Goal: Information Seeking & Learning: Learn about a topic

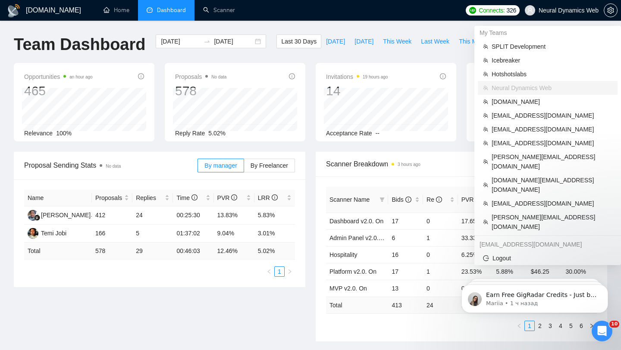
click at [554, 10] on span "Neural Dynamics Web" at bounding box center [569, 10] width 60 height 0
click at [504, 199] on span "[EMAIL_ADDRESS][DOMAIN_NAME]" at bounding box center [552, 203] width 121 height 9
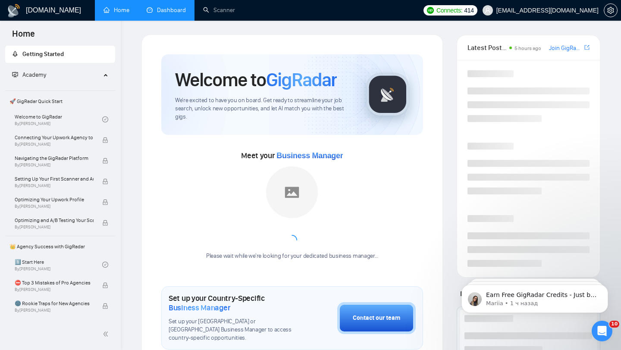
click at [174, 8] on link "Dashboard" at bounding box center [166, 9] width 39 height 7
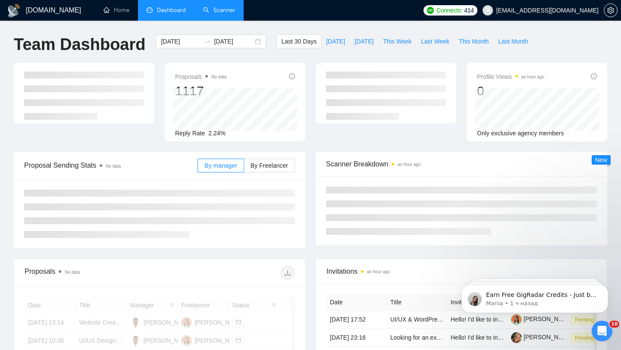
click at [235, 14] on link "Scanner" at bounding box center [219, 9] width 32 height 7
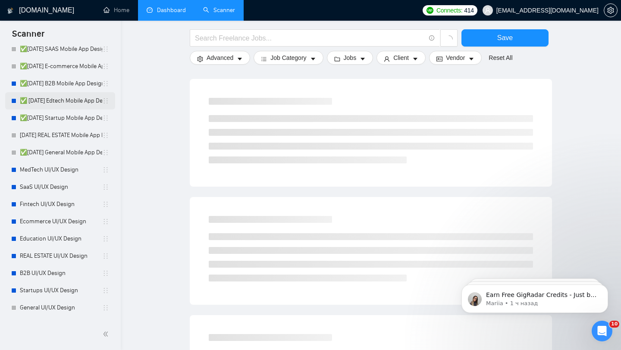
scroll to position [113, 0]
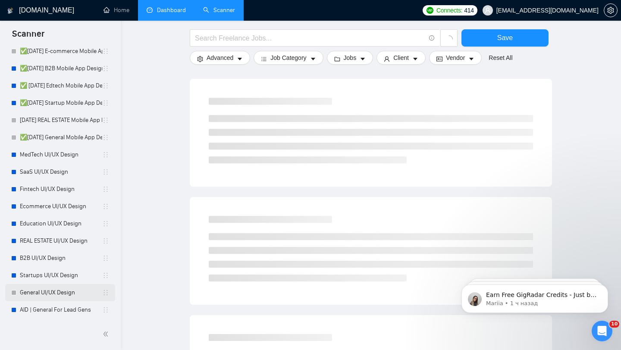
click at [76, 297] on link "General UI/UX Design" at bounding box center [61, 292] width 82 height 17
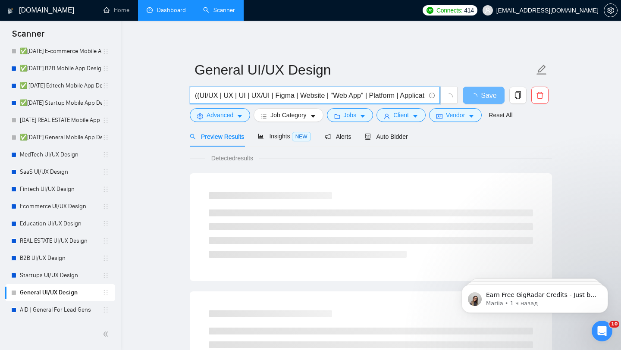
click at [324, 93] on input "((UI/UX | UX | UI | UX/UI | Figma | Website | "Web App" | Platform | Applicatio…" at bounding box center [310, 95] width 230 height 11
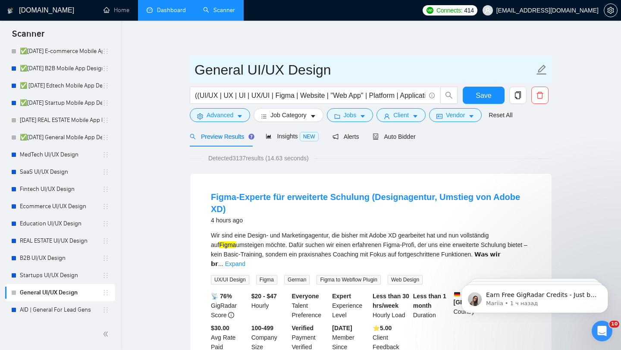
click at [239, 72] on input "General UI/UX Design" at bounding box center [365, 70] width 340 height 22
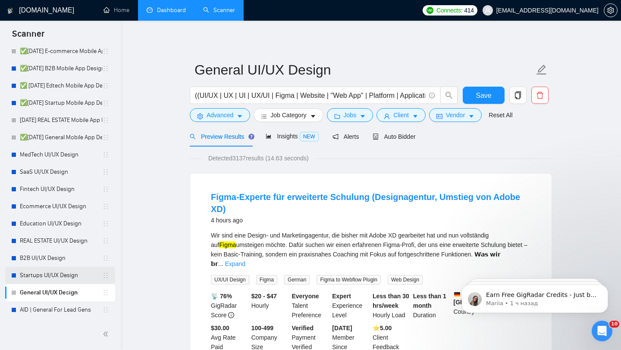
click at [71, 275] on link "Startups UI/UX Design" at bounding box center [61, 275] width 82 height 17
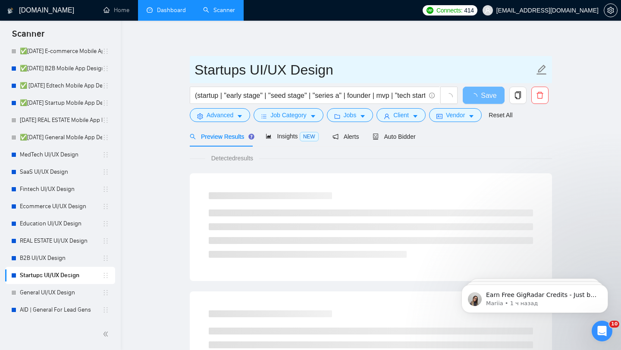
click at [264, 63] on input "Startups UI/UX Design" at bounding box center [365, 70] width 340 height 22
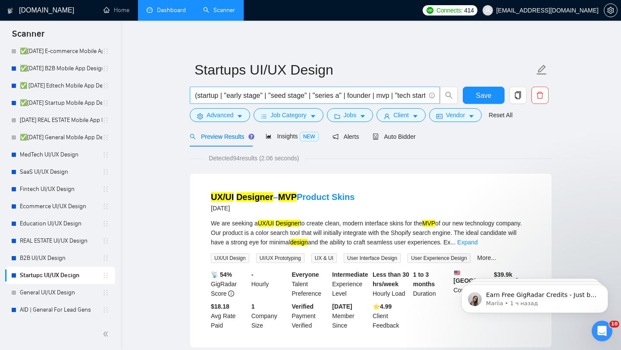
click at [271, 96] on input "(startup | "early stage" | "seed stage" | "series a" | founder | mvp | "tech st…" at bounding box center [310, 95] width 230 height 11
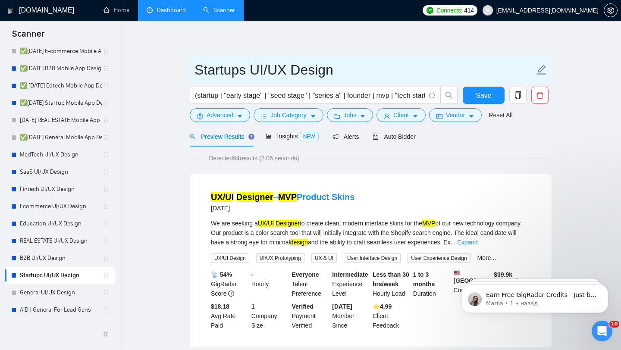
click at [256, 76] on input "Startups UI/UX Design" at bounding box center [365, 70] width 340 height 22
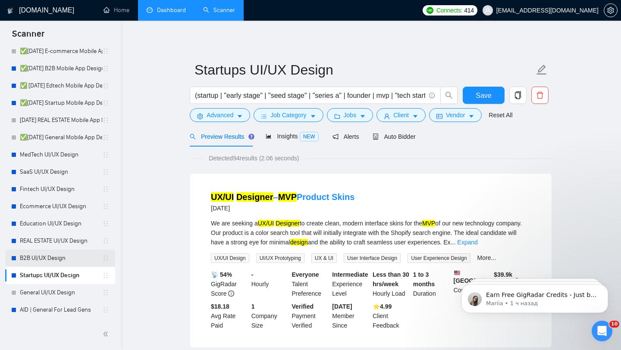
click at [67, 262] on link "B2B UI/UX Design" at bounding box center [61, 258] width 82 height 17
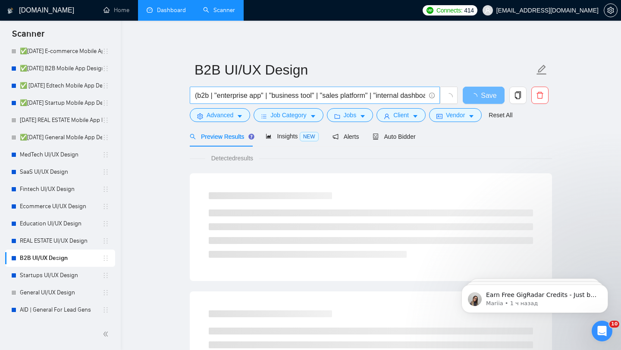
click at [289, 99] on input "(b2b | "enterprise app" | "business tool" | "sales platform" | "internal dashbo…" at bounding box center [310, 95] width 230 height 11
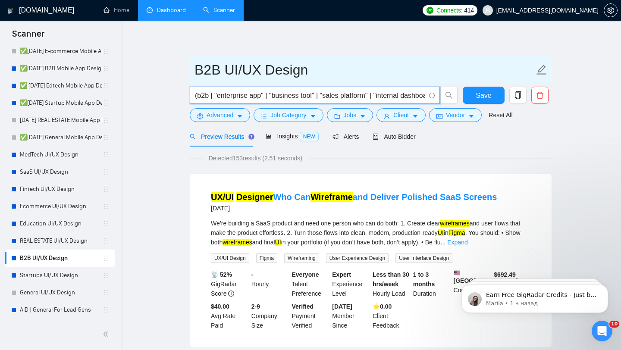
click at [255, 73] on input "B2B UI/UX Design" at bounding box center [365, 70] width 340 height 22
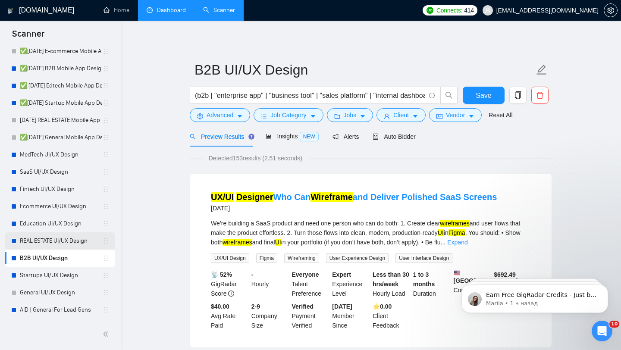
click at [63, 246] on link "REAL ESTATE UI/UX Design" at bounding box center [61, 241] width 82 height 17
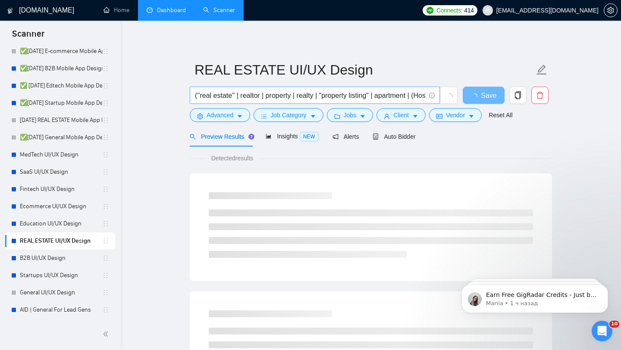
click at [272, 92] on input "(''real estate'' | realtor | property | realty | "property listing" | apartment…" at bounding box center [310, 95] width 230 height 11
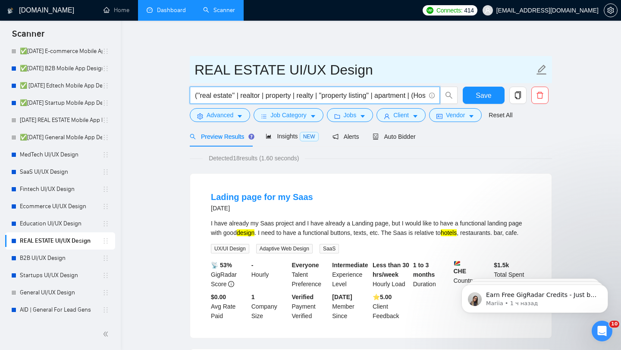
click at [239, 69] on input "REAL ESTATE UI/UX Design" at bounding box center [365, 70] width 340 height 22
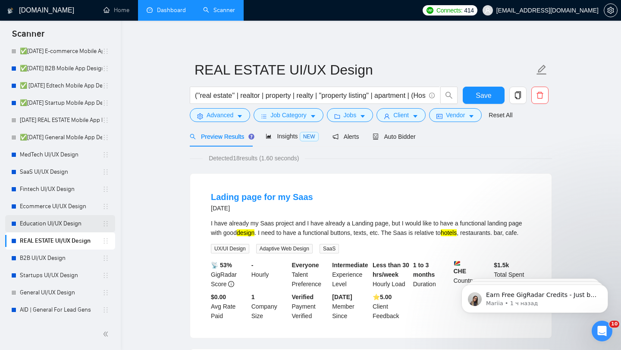
click at [64, 226] on link "Education UI/UX Design" at bounding box center [61, 223] width 82 height 17
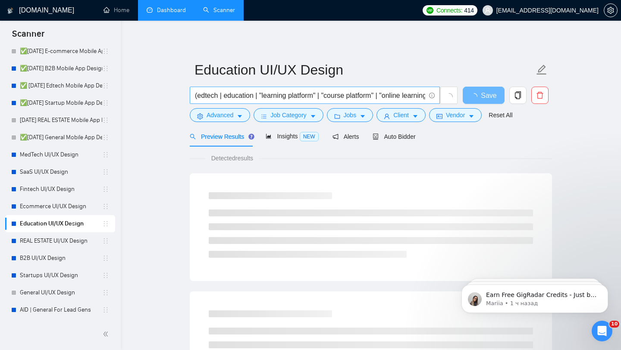
click at [270, 96] on input "(edtech | education | "learning platform" | "course platform" | "online learnin…" at bounding box center [310, 95] width 230 height 11
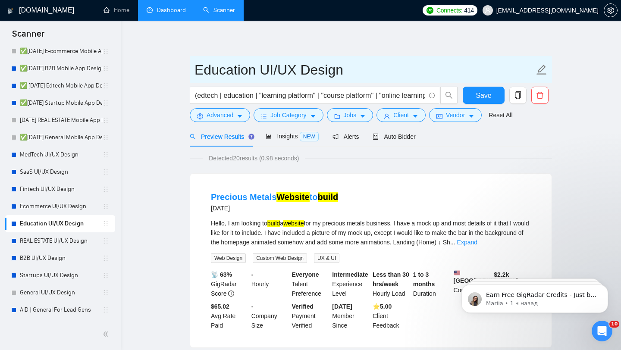
click at [302, 65] on input "Education UI/UX Design" at bounding box center [365, 70] width 340 height 22
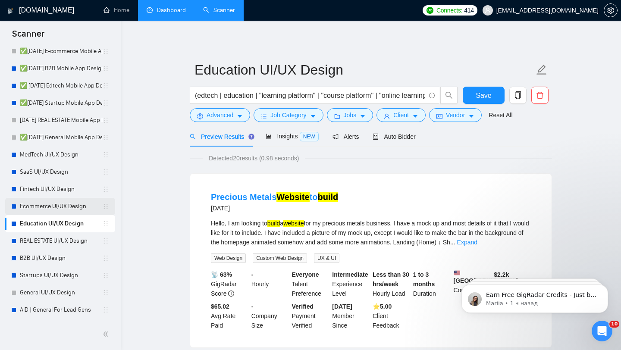
click at [69, 202] on link "Ecommerce UI/UX Design" at bounding box center [61, 206] width 82 height 17
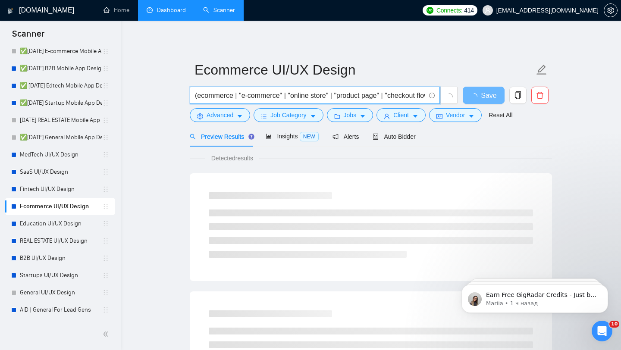
click at [304, 97] on input "(ecommerce | "e-commerce" | "online store" | "product page" | "checkout flow" |…" at bounding box center [310, 95] width 230 height 11
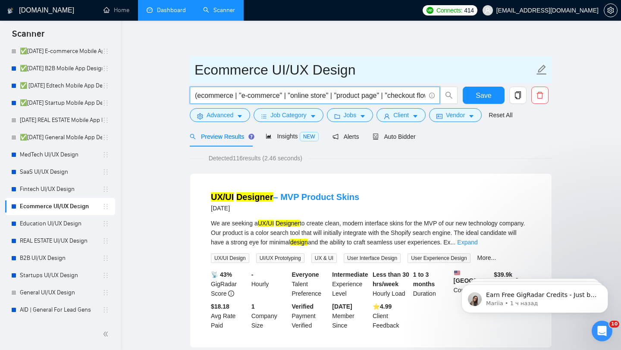
click at [258, 71] on input "Ecommerce UI/UX Design" at bounding box center [365, 70] width 340 height 22
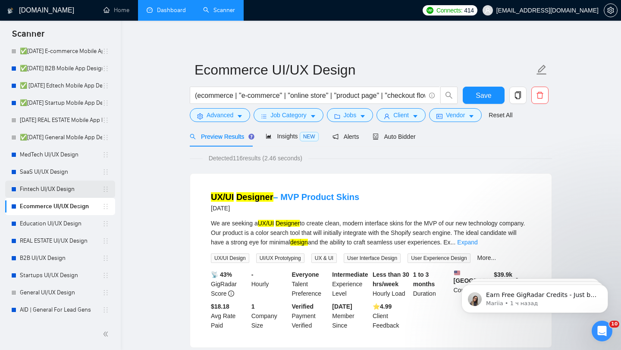
click at [60, 184] on link "Fintech UI/UX Design" at bounding box center [61, 189] width 82 height 17
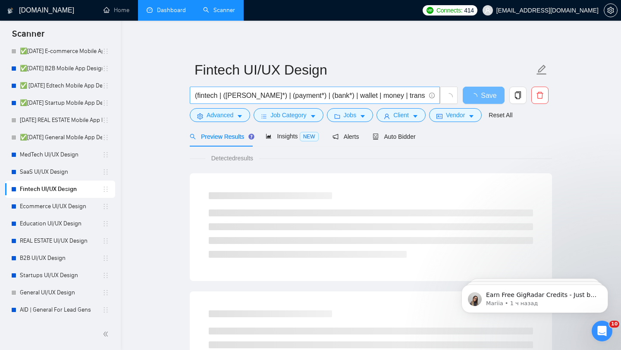
click at [283, 91] on input "(fintech | ([PERSON_NAME]*) | (payment*) | (bank*) | wallet | money | transfer …" at bounding box center [310, 95] width 230 height 11
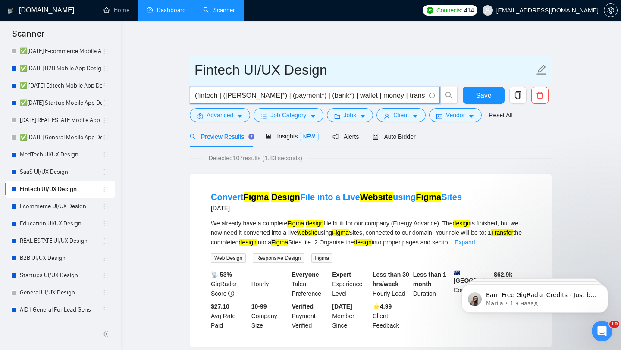
click at [216, 73] on input "Fintech UI/UX Design" at bounding box center [365, 70] width 340 height 22
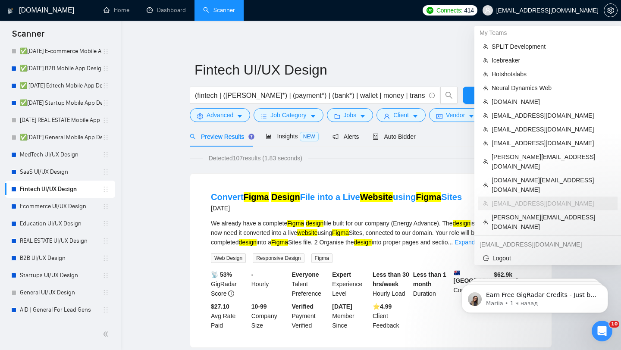
click at [580, 10] on span "[EMAIL_ADDRESS][DOMAIN_NAME]" at bounding box center [548, 10] width 102 height 0
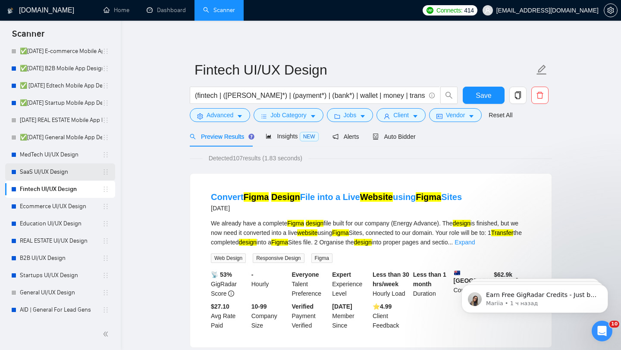
click at [51, 176] on link "SaaS UI/UX Design" at bounding box center [61, 171] width 82 height 17
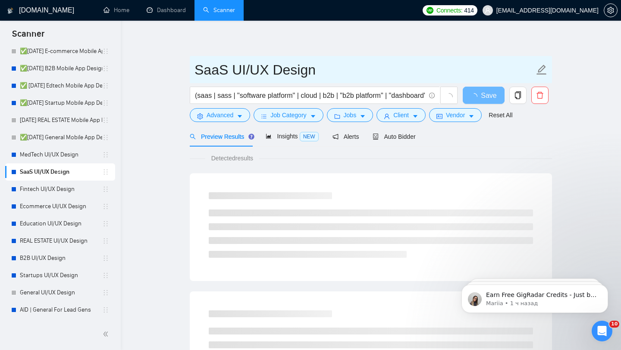
click at [281, 66] on input "SaaS UI/UX Design" at bounding box center [365, 70] width 340 height 22
click at [282, 66] on input "SaaS UI/UX Design" at bounding box center [365, 70] width 340 height 22
click at [283, 66] on input "SaaS UI/UX Design" at bounding box center [365, 70] width 340 height 22
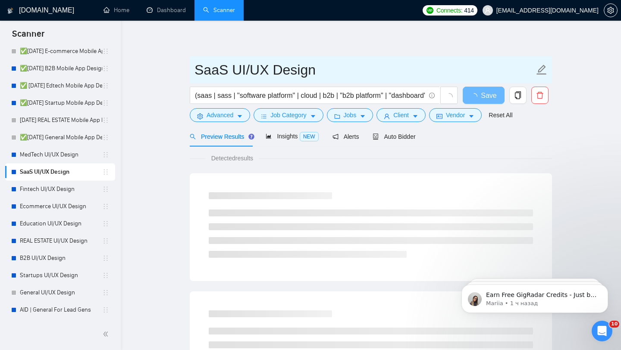
click at [283, 66] on input "SaaS UI/UX Design" at bounding box center [365, 70] width 340 height 22
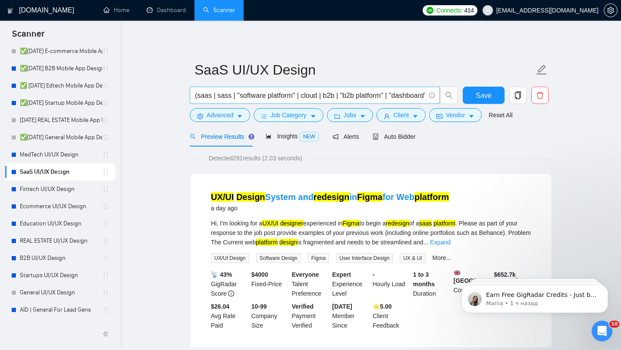
click at [276, 94] on input "(saas | sass | "software platform" | cloud | b2b | "b2b platform" | "dashboard"…" at bounding box center [310, 95] width 230 height 11
click at [567, 10] on span "[EMAIL_ADDRESS][DOMAIN_NAME]" at bounding box center [548, 10] width 102 height 0
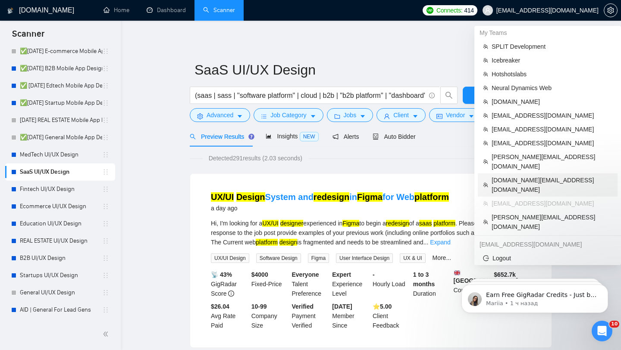
click at [524, 176] on span "[DOMAIN_NAME][EMAIL_ADDRESS][DOMAIN_NAME]" at bounding box center [552, 185] width 121 height 19
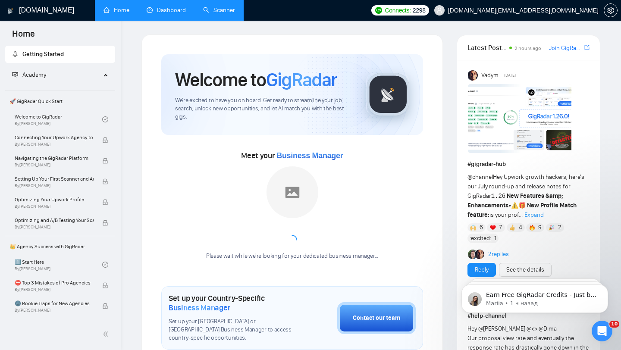
click at [167, 14] on link "Dashboard" at bounding box center [166, 9] width 39 height 7
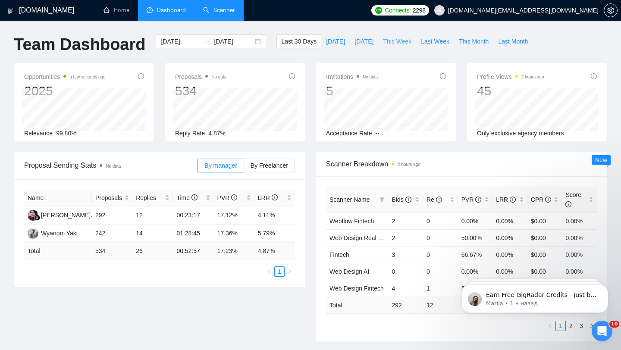
click at [404, 45] on span "This Week" at bounding box center [397, 41] width 28 height 9
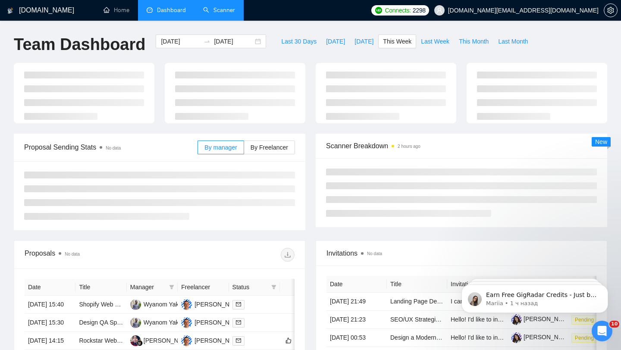
type input "[DATE]"
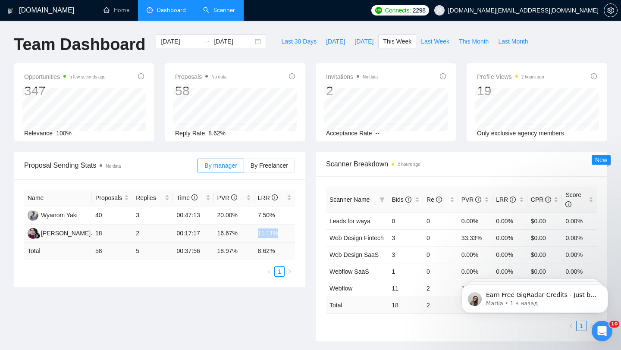
drag, startPoint x: 257, startPoint y: 231, endPoint x: 290, endPoint y: 231, distance: 33.2
click at [291, 231] on td "11.11%" at bounding box center [275, 234] width 41 height 18
drag, startPoint x: 258, startPoint y: 215, endPoint x: 287, endPoint y: 214, distance: 29.4
click at [287, 214] on td "7.50%" at bounding box center [275, 216] width 41 height 18
click at [441, 45] on span "Last Week" at bounding box center [435, 41] width 28 height 9
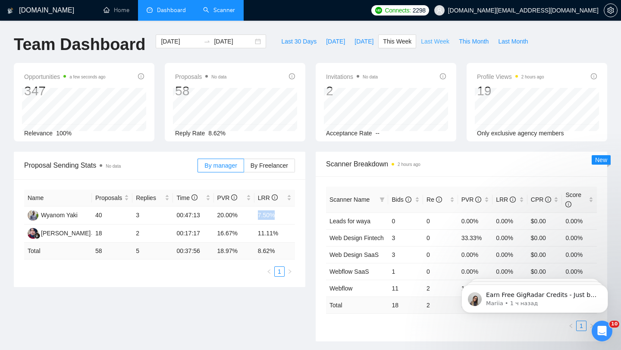
type input "[DATE]"
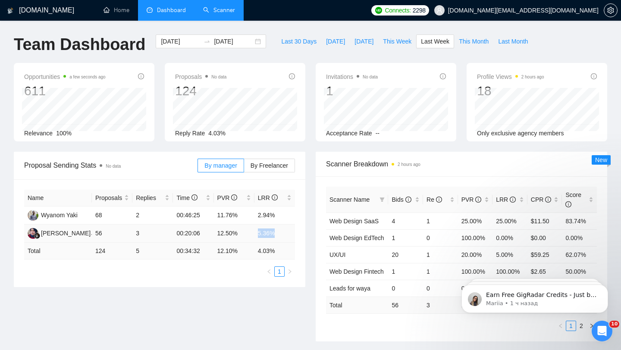
drag, startPoint x: 254, startPoint y: 229, endPoint x: 290, endPoint y: 234, distance: 37.0
click at [290, 234] on tr "[PERSON_NAME] 56 3 00:20:06 12.50% 5.36%" at bounding box center [159, 234] width 271 height 18
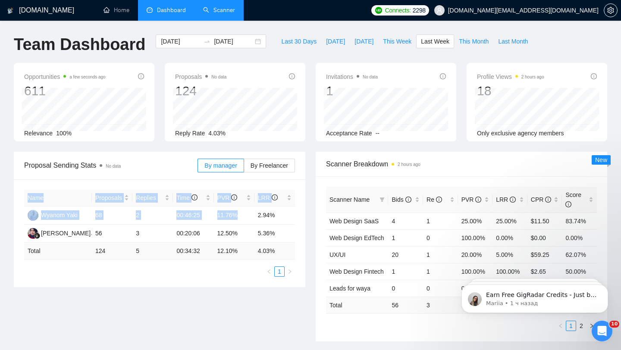
drag, startPoint x: 256, startPoint y: 212, endPoint x: 330, endPoint y: 207, distance: 73.9
click at [330, 207] on div "Proposal Sending Stats No data By manager By Freelancer Name Proposals Replies …" at bounding box center [311, 252] width 604 height 200
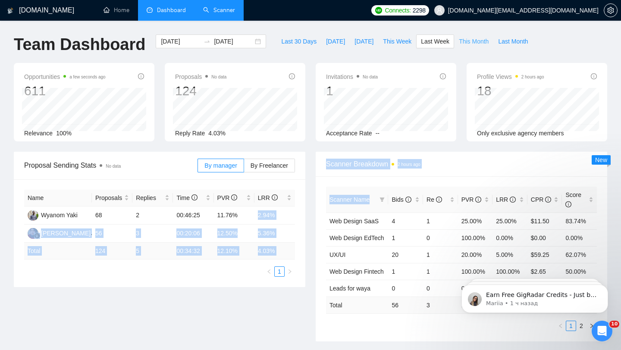
click at [469, 40] on span "This Month" at bounding box center [474, 41] width 30 height 9
type input "[DATE]"
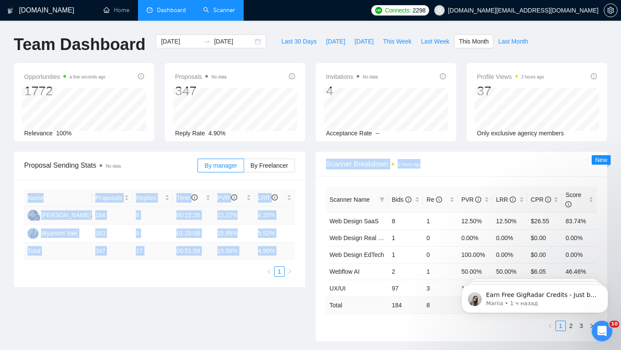
click at [179, 213] on td "00:22:35" at bounding box center [193, 216] width 41 height 18
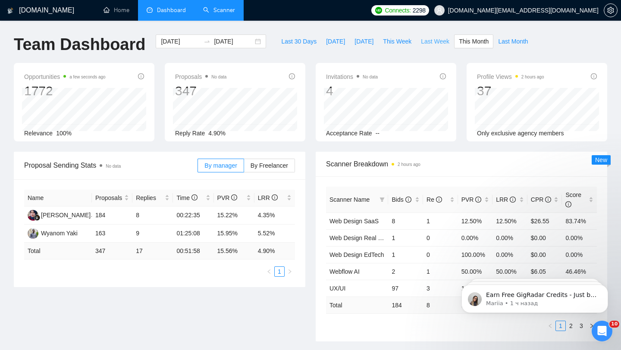
click at [440, 46] on span "Last Week" at bounding box center [435, 41] width 28 height 9
type input "[DATE]"
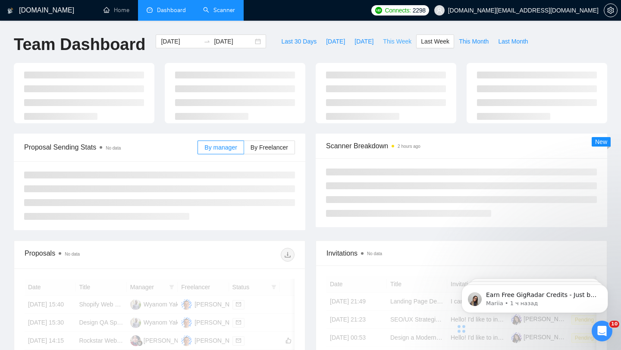
click at [395, 41] on span "This Week" at bounding box center [397, 41] width 28 height 9
type input "[DATE]"
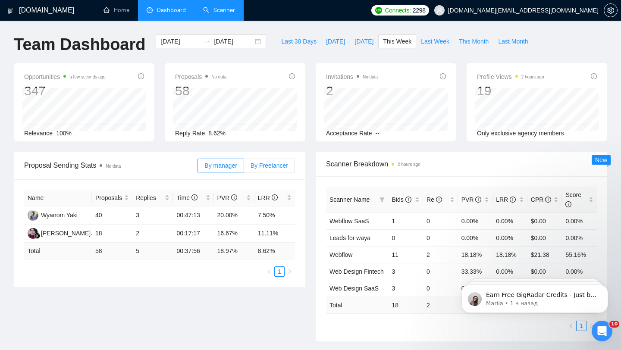
click at [279, 164] on span "By Freelancer" at bounding box center [270, 165] width 38 height 7
click at [244, 168] on input "By Freelancer" at bounding box center [244, 168] width 0 height 0
drag, startPoint x: 254, startPoint y: 216, endPoint x: 294, endPoint y: 216, distance: 39.7
click at [294, 216] on td "9.76%" at bounding box center [275, 216] width 41 height 18
click at [259, 212] on td "9.76%" at bounding box center [275, 216] width 41 height 18
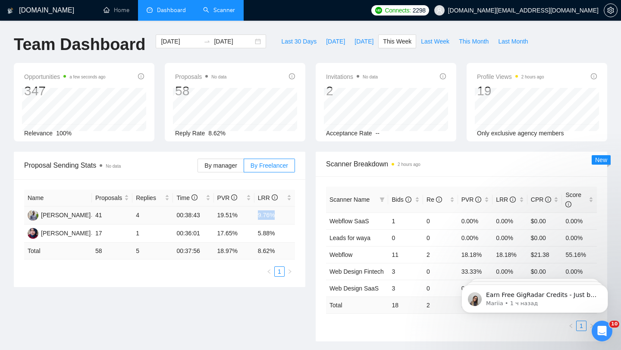
drag, startPoint x: 257, startPoint y: 213, endPoint x: 284, endPoint y: 214, distance: 27.2
click at [284, 214] on td "9.76%" at bounding box center [275, 216] width 41 height 18
drag, startPoint x: 279, startPoint y: 236, endPoint x: 249, endPoint y: 235, distance: 29.8
click at [249, 235] on tr "[PERSON_NAME] 17 1 00:36:01 17.65% 5.88%" at bounding box center [159, 234] width 271 height 18
click at [233, 168] on span "By manager" at bounding box center [220, 165] width 32 height 7
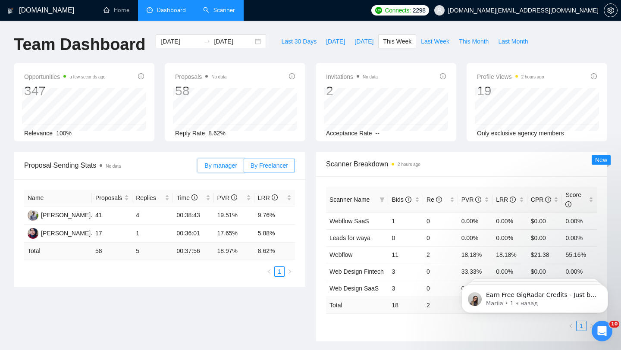
click at [198, 168] on input "By manager" at bounding box center [198, 168] width 0 height 0
drag, startPoint x: 255, startPoint y: 251, endPoint x: 278, endPoint y: 251, distance: 23.3
click at [278, 251] on td "8.62 %" at bounding box center [275, 251] width 41 height 17
click at [429, 40] on span "Last Week" at bounding box center [435, 41] width 28 height 9
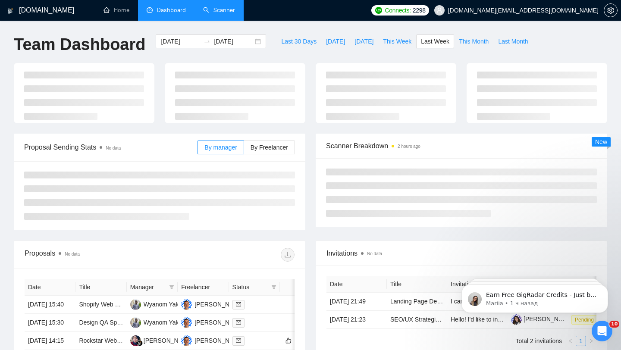
type input "[DATE]"
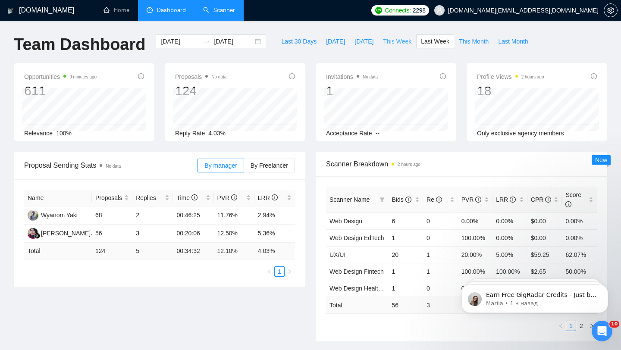
click at [399, 39] on span "This Week" at bounding box center [397, 41] width 28 height 9
type input "[DATE]"
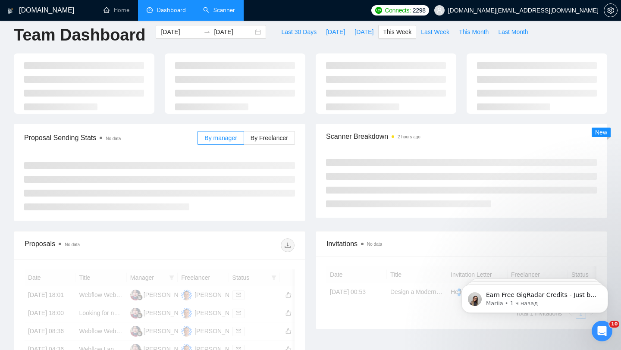
scroll to position [11, 0]
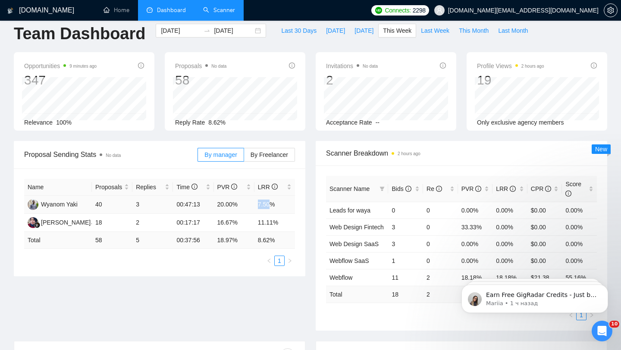
drag, startPoint x: 256, startPoint y: 204, endPoint x: 269, endPoint y: 205, distance: 12.9
click at [269, 205] on td "7.50%" at bounding box center [275, 205] width 41 height 18
drag, startPoint x: 286, startPoint y: 201, endPoint x: 261, endPoint y: 201, distance: 25.0
click at [261, 201] on td "7.50%" at bounding box center [275, 205] width 41 height 18
drag, startPoint x: 255, startPoint y: 202, endPoint x: 280, endPoint y: 202, distance: 25.0
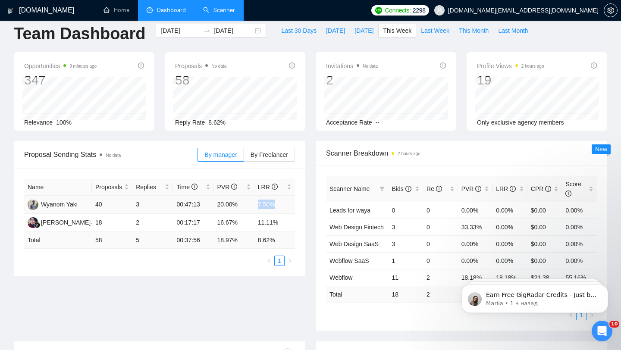
click at [280, 202] on td "7.50%" at bounding box center [275, 205] width 41 height 18
drag, startPoint x: 95, startPoint y: 205, endPoint x: 109, endPoint y: 205, distance: 13.8
click at [109, 205] on td "40" at bounding box center [112, 205] width 41 height 18
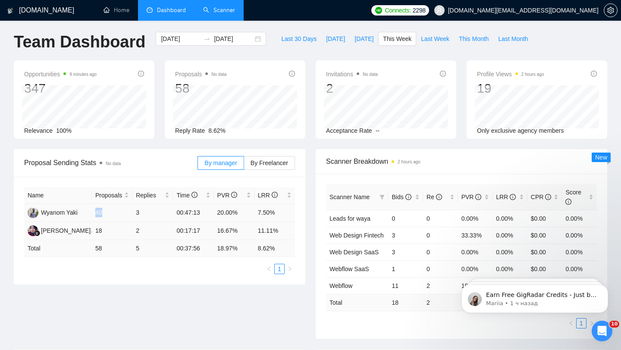
scroll to position [0, 0]
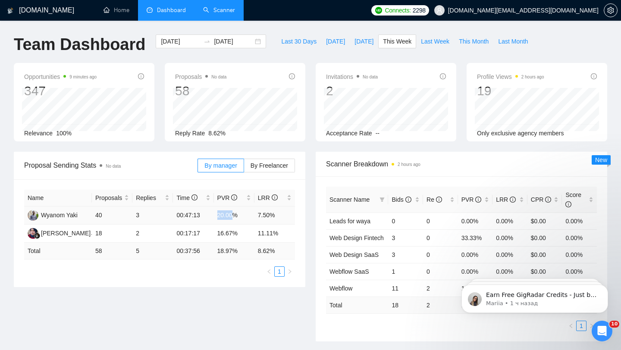
drag, startPoint x: 217, startPoint y: 215, endPoint x: 236, endPoint y: 215, distance: 19.0
click at [236, 215] on td "20.00%" at bounding box center [234, 216] width 41 height 18
click at [270, 163] on span "By Freelancer" at bounding box center [270, 165] width 38 height 7
click at [244, 168] on input "By Freelancer" at bounding box center [244, 168] width 0 height 0
click at [224, 166] on span "By manager" at bounding box center [220, 165] width 32 height 7
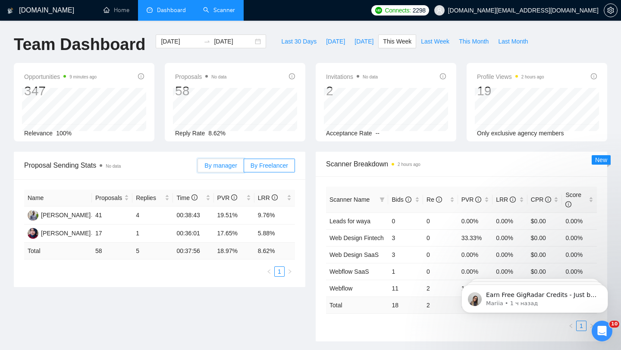
click at [198, 168] on input "By manager" at bounding box center [198, 168] width 0 height 0
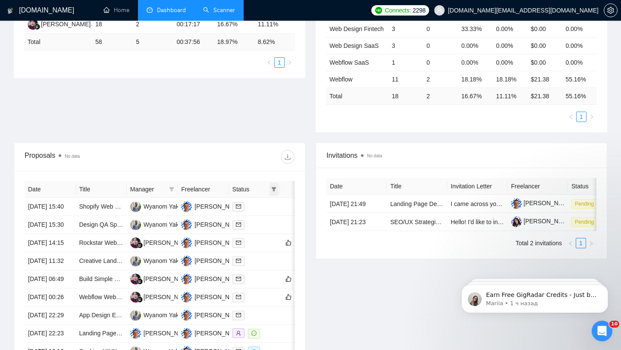
scroll to position [214, 0]
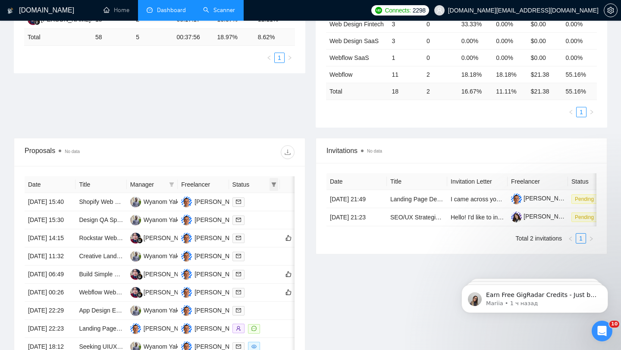
click at [274, 187] on span at bounding box center [274, 184] width 9 height 13
click at [249, 201] on span "Chat" at bounding box center [247, 201] width 16 height 7
click at [235, 114] on div "Proposal Sending Stats No data By manager By Freelancer Name Proposals Replies …" at bounding box center [311, 38] width 604 height 200
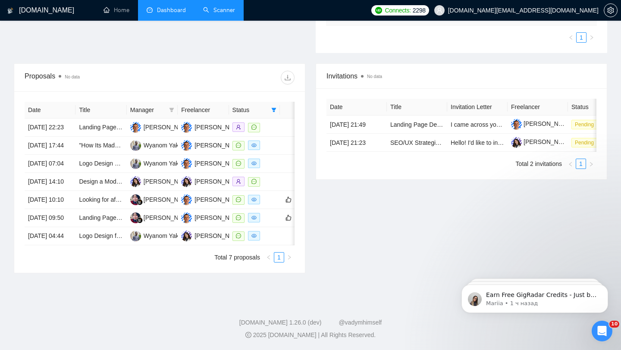
scroll to position [346, 0]
click at [277, 231] on td at bounding box center [254, 236] width 51 height 18
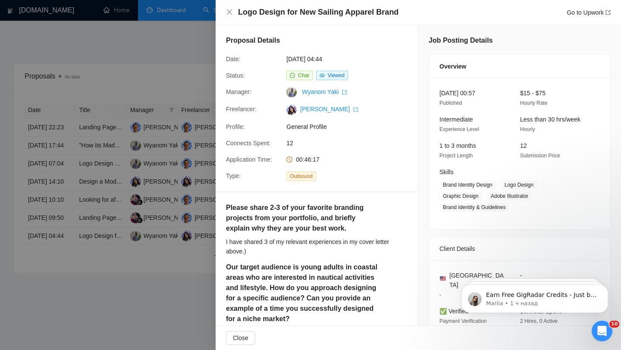
click at [155, 174] on div at bounding box center [310, 175] width 621 height 350
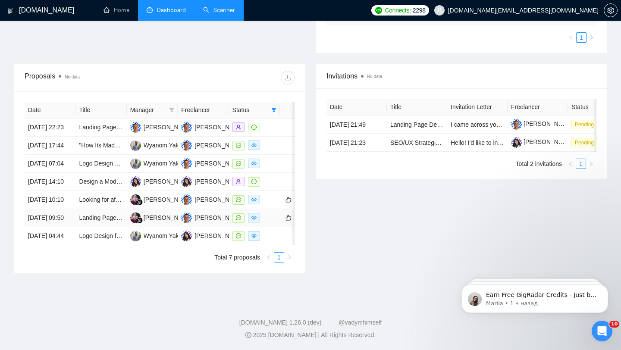
click at [269, 213] on div at bounding box center [255, 218] width 44 height 10
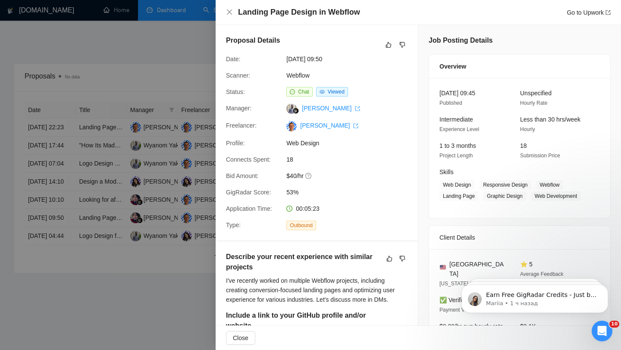
click at [151, 167] on div at bounding box center [310, 175] width 621 height 350
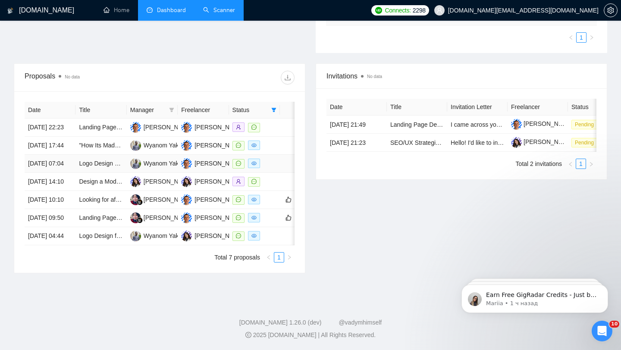
click at [273, 159] on div at bounding box center [255, 164] width 44 height 10
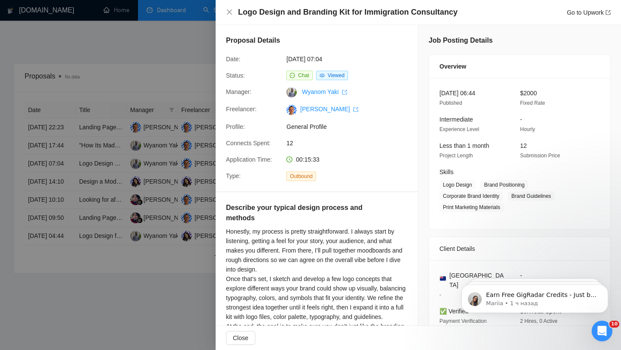
click at [173, 101] on div at bounding box center [310, 175] width 621 height 350
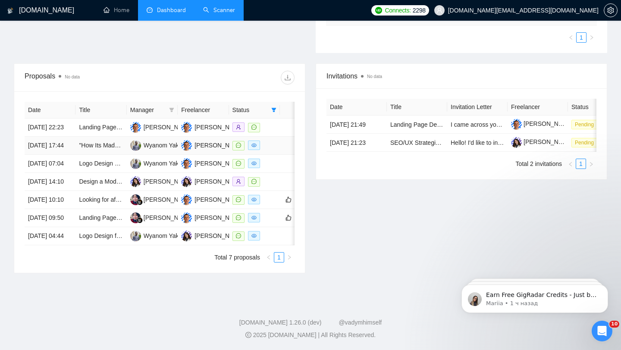
click at [277, 137] on td at bounding box center [254, 146] width 51 height 18
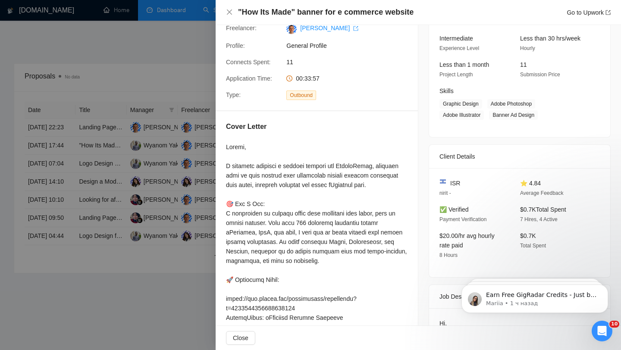
scroll to position [121, 0]
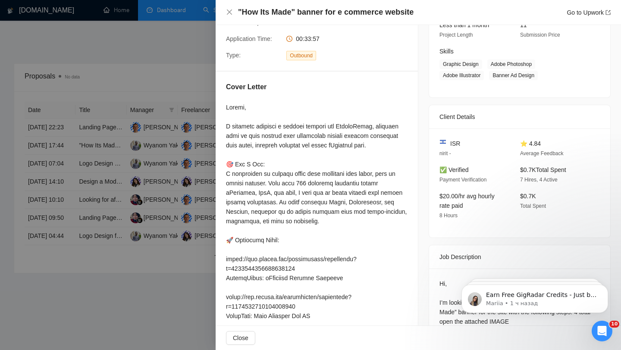
click at [183, 135] on div at bounding box center [310, 175] width 621 height 350
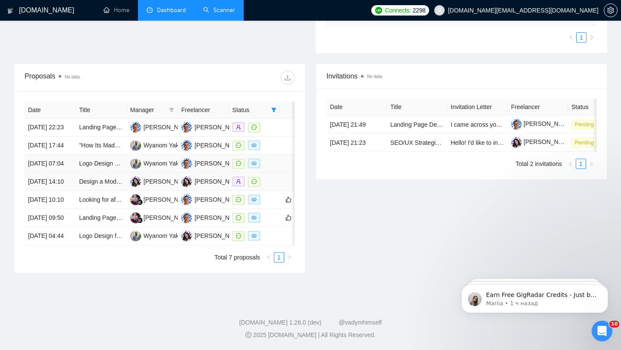
scroll to position [334, 0]
click at [270, 195] on div at bounding box center [255, 200] width 44 height 10
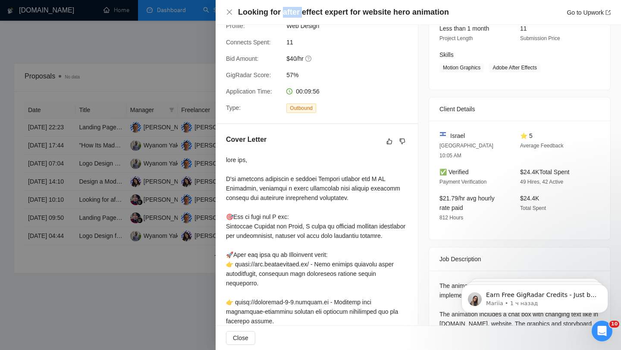
drag, startPoint x: 283, startPoint y: 13, endPoint x: 314, endPoint y: 13, distance: 31.5
click at [314, 13] on h4 "Looking for after effect expert for website hero animation" at bounding box center [343, 12] width 211 height 11
click at [187, 101] on div at bounding box center [310, 175] width 621 height 350
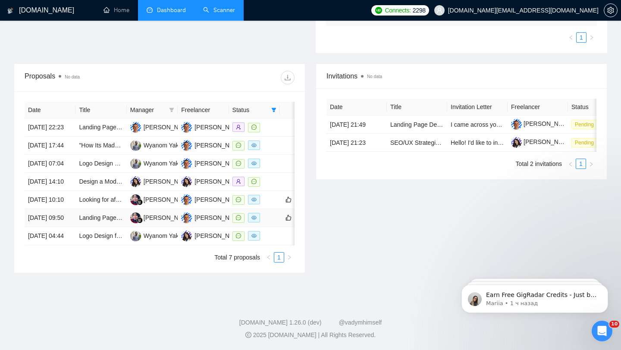
click at [274, 220] on div at bounding box center [255, 218] width 44 height 10
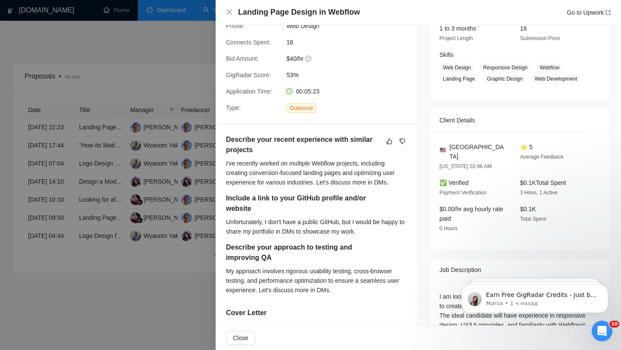
click at [161, 125] on div at bounding box center [310, 175] width 621 height 350
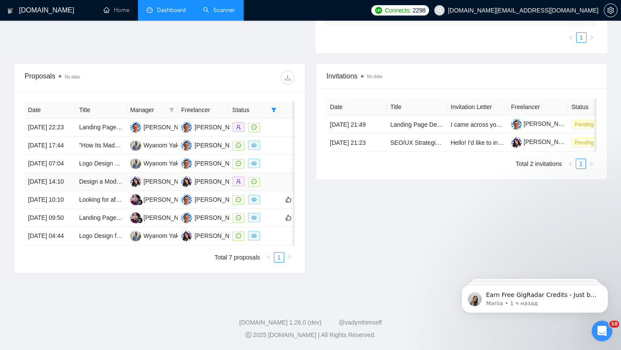
click at [262, 177] on link at bounding box center [256, 182] width 16 height 10
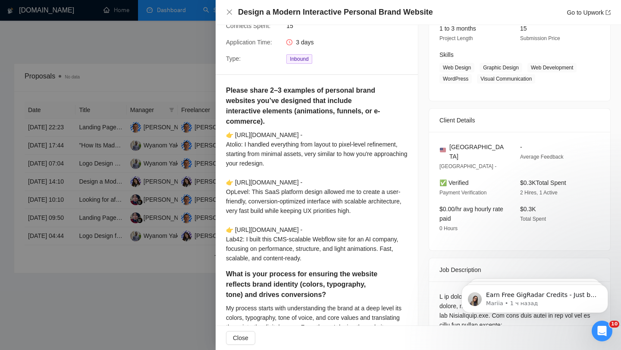
click at [189, 170] on div at bounding box center [310, 175] width 621 height 350
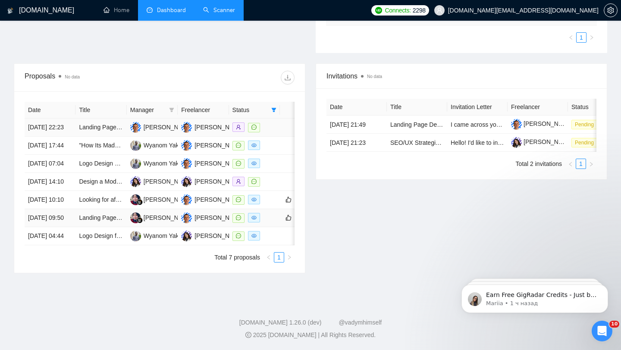
scroll to position [346, 0]
click at [279, 229] on td at bounding box center [254, 236] width 51 height 18
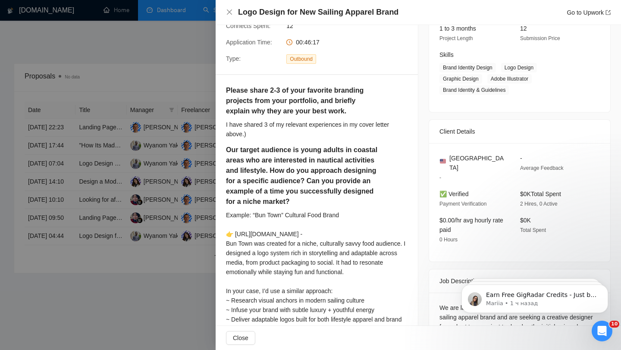
click at [155, 232] on div at bounding box center [310, 175] width 621 height 350
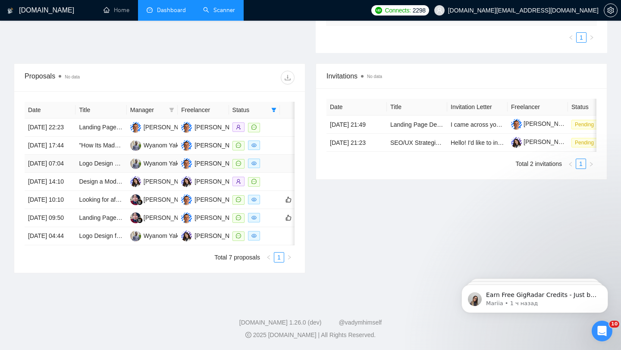
click at [270, 155] on td at bounding box center [254, 164] width 51 height 18
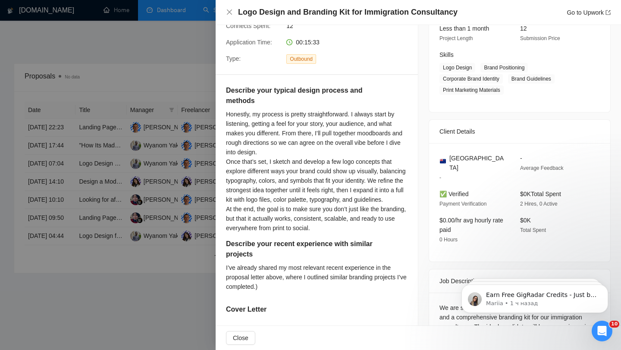
click at [167, 124] on div at bounding box center [310, 175] width 621 height 350
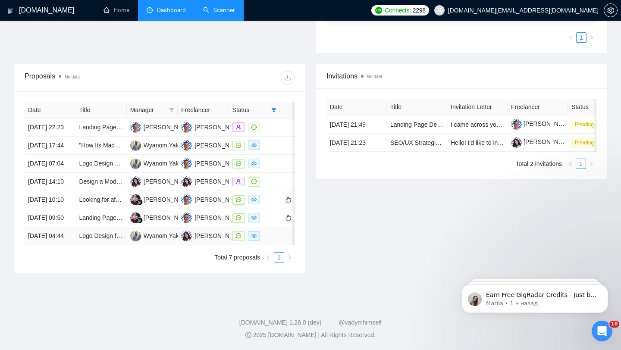
click at [269, 231] on div at bounding box center [255, 236] width 44 height 10
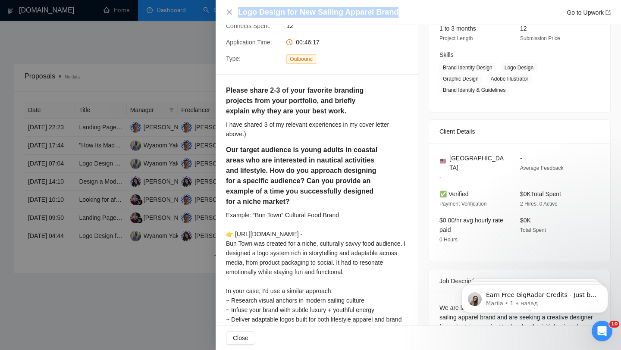
drag, startPoint x: 397, startPoint y: 14, endPoint x: 236, endPoint y: 6, distance: 160.7
click at [236, 6] on div "Logo Design for New Sailing Apparel Brand Go to Upwork" at bounding box center [418, 12] width 405 height 25
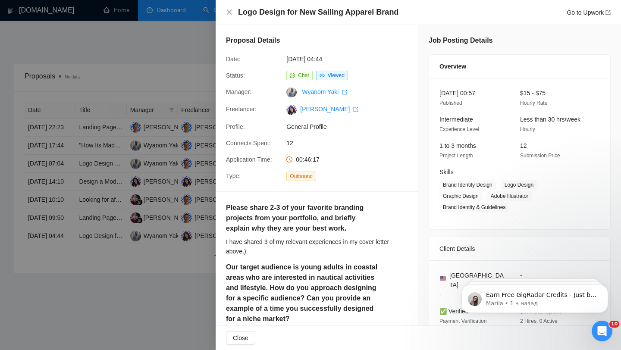
click at [148, 253] on div at bounding box center [310, 175] width 621 height 350
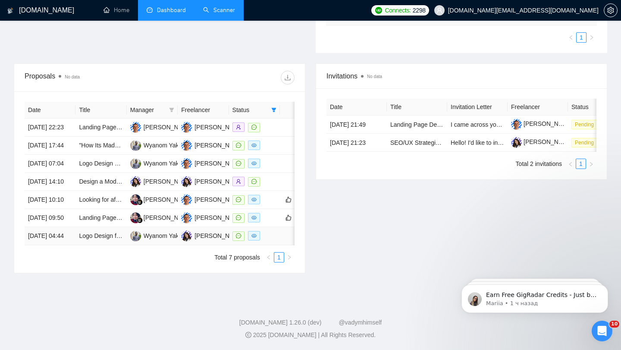
click at [283, 236] on td at bounding box center [294, 236] width 29 height 18
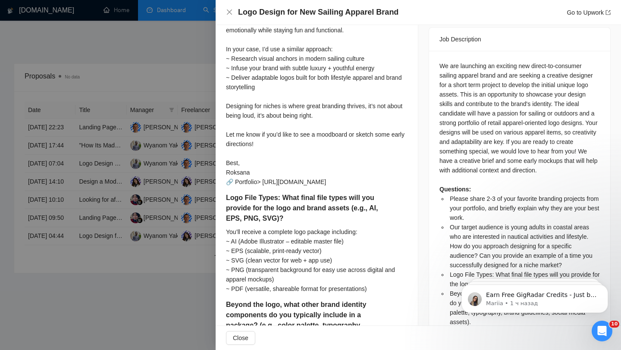
scroll to position [606, 0]
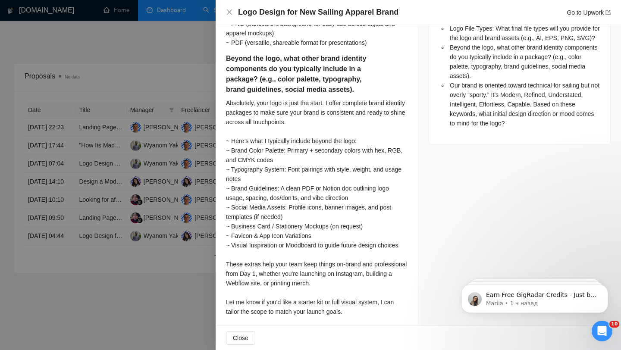
click at [188, 231] on div at bounding box center [310, 175] width 621 height 350
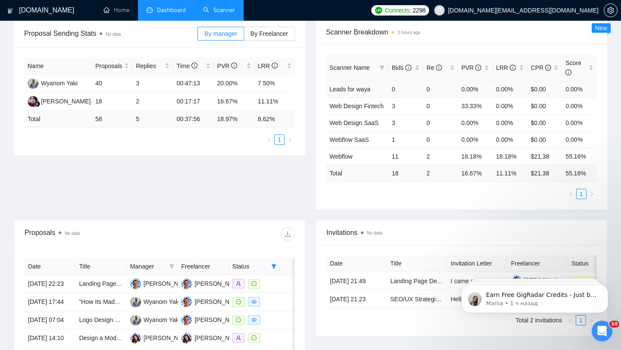
scroll to position [182, 0]
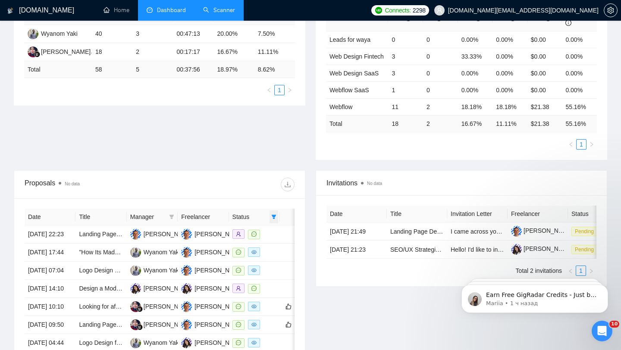
click at [270, 214] on span at bounding box center [274, 217] width 9 height 13
click at [256, 236] on span "Chat" at bounding box center [252, 233] width 41 height 9
checkbox input "false"
click at [239, 159] on div "Proposal Sending Stats No data By manager By Freelancer Name Proposals Replies …" at bounding box center [311, 70] width 604 height 200
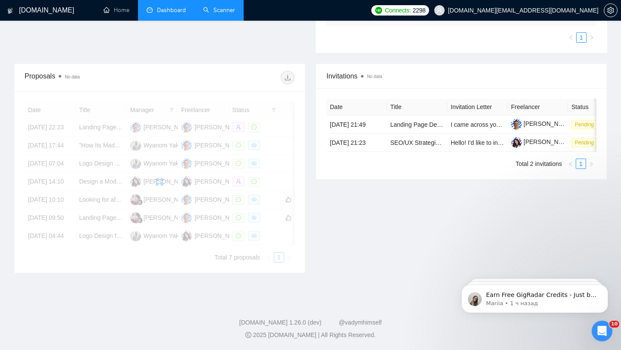
scroll to position [346, 0]
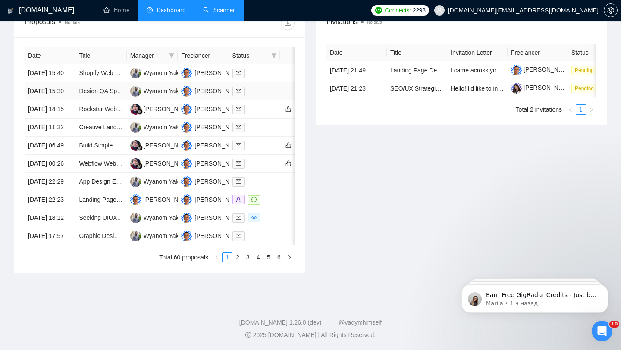
click at [264, 96] on div at bounding box center [255, 91] width 44 height 10
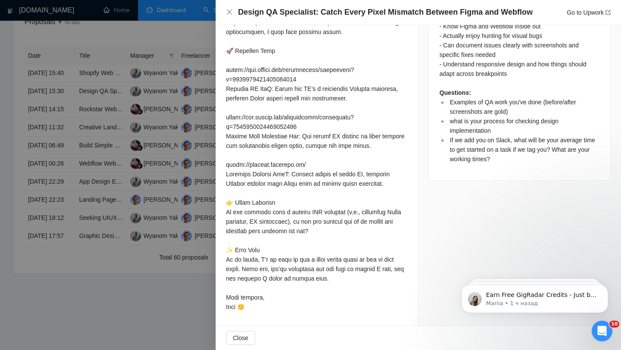
click at [156, 126] on div at bounding box center [310, 175] width 621 height 350
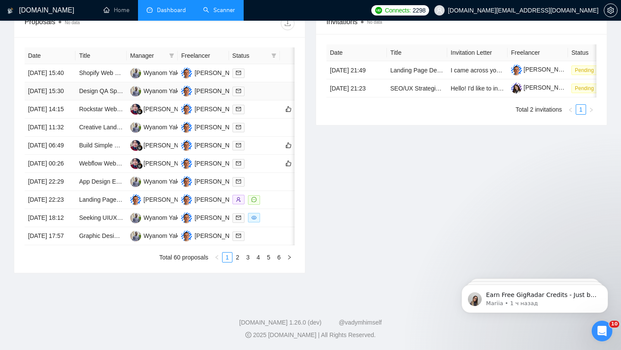
click at [264, 96] on div at bounding box center [255, 91] width 44 height 10
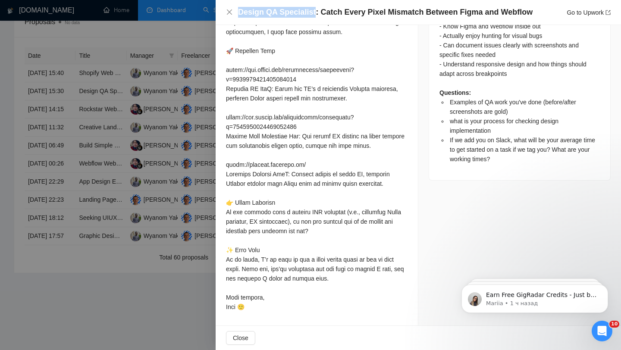
drag, startPoint x: 238, startPoint y: 11, endPoint x: 314, endPoint y: 11, distance: 75.5
click at [314, 11] on h4 "Design QA Specialist: Catch Every Pixel Mismatch Between Figma and Webflow" at bounding box center [385, 12] width 295 height 11
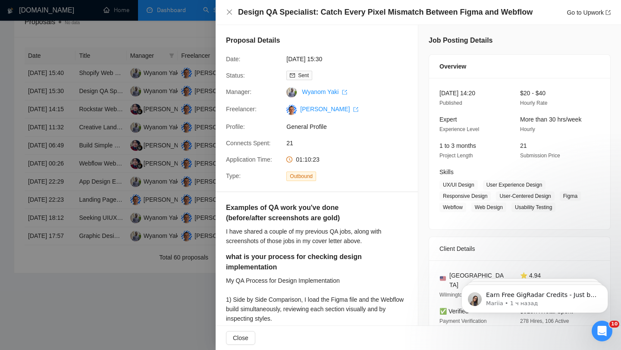
click at [141, 175] on div at bounding box center [310, 175] width 621 height 350
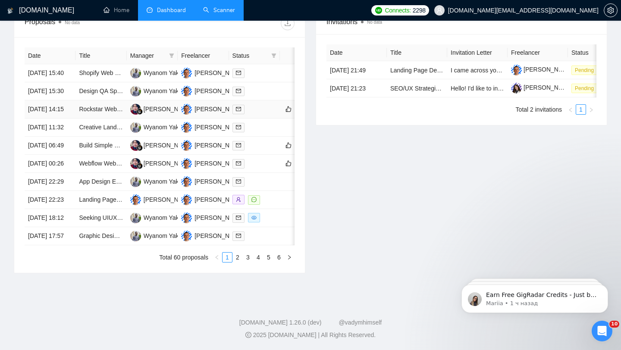
click at [260, 114] on div at bounding box center [255, 109] width 44 height 10
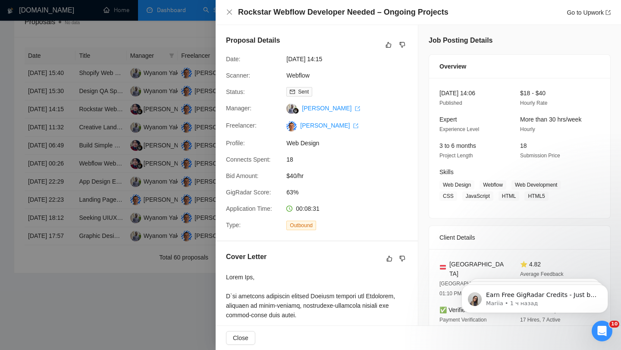
click at [106, 141] on div at bounding box center [310, 175] width 621 height 350
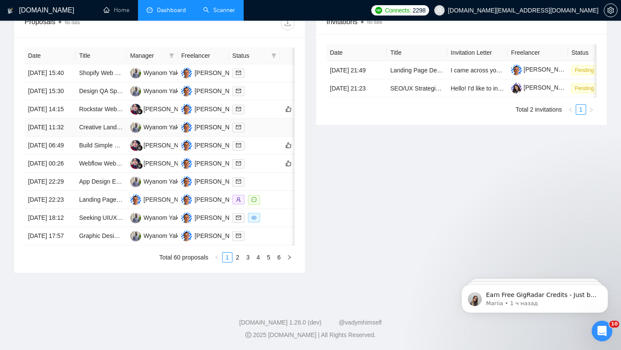
click at [263, 137] on td at bounding box center [254, 128] width 51 height 18
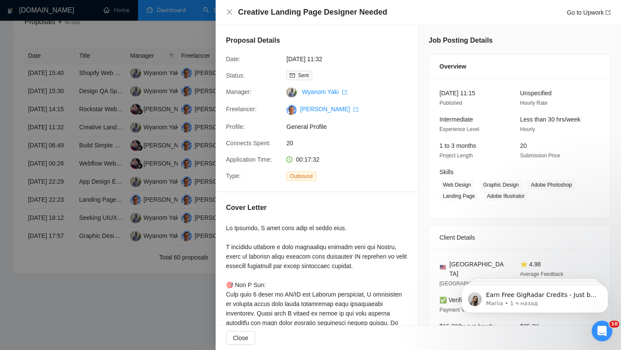
click at [93, 198] on div at bounding box center [310, 175] width 621 height 350
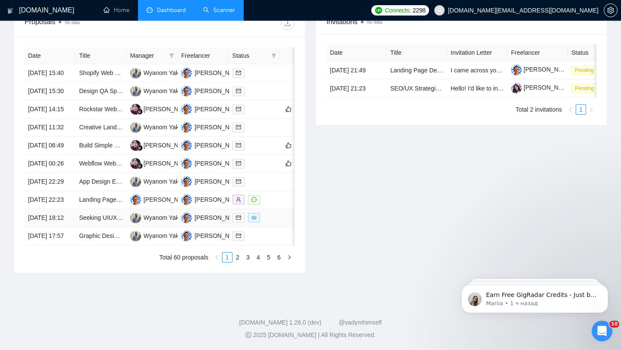
click at [272, 223] on div at bounding box center [255, 218] width 44 height 10
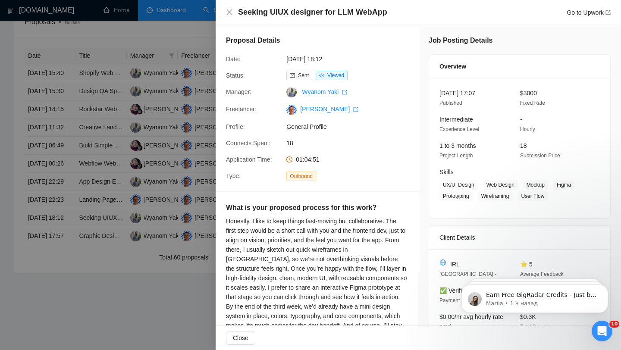
click at [114, 166] on div at bounding box center [310, 175] width 621 height 350
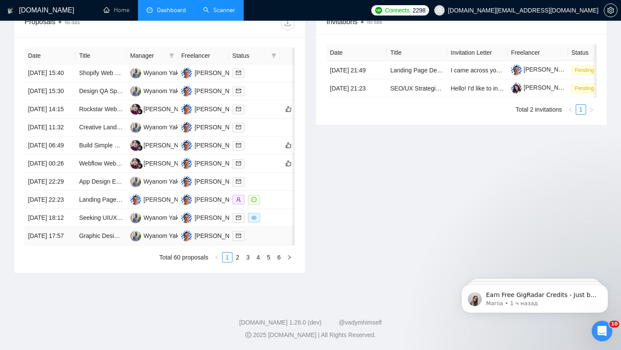
click at [263, 241] on div at bounding box center [255, 236] width 44 height 10
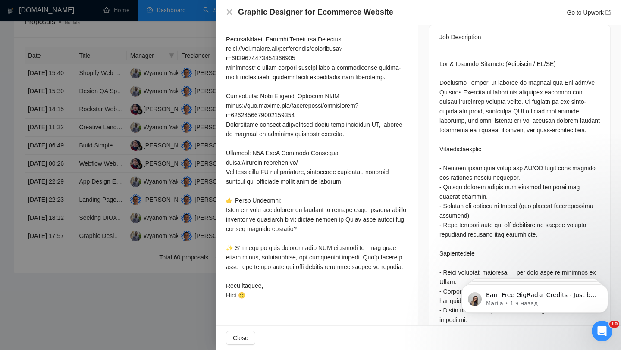
scroll to position [355, 0]
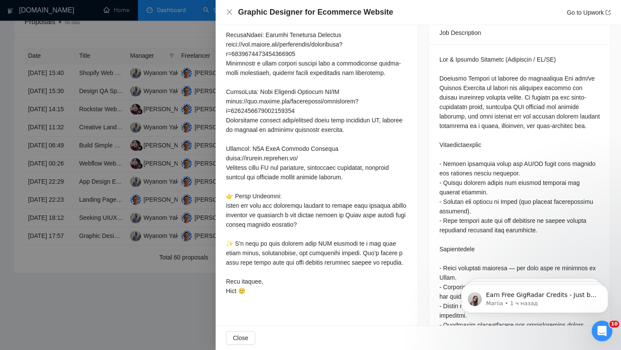
click at [184, 211] on div at bounding box center [310, 175] width 621 height 350
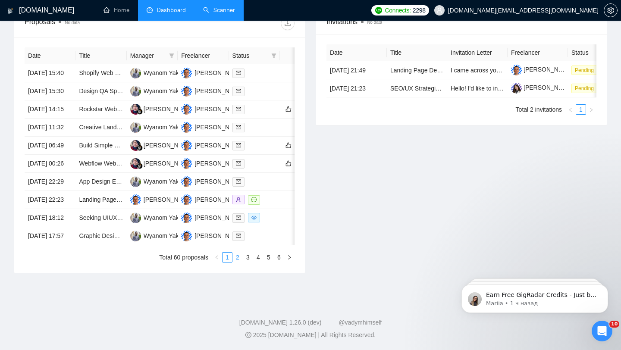
click at [238, 262] on link "2" at bounding box center [237, 257] width 9 height 9
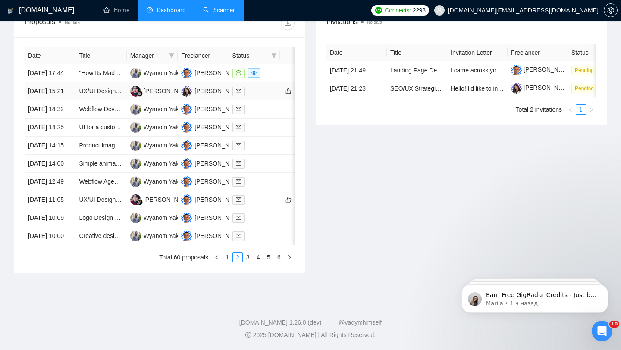
click at [257, 92] on td at bounding box center [254, 91] width 51 height 18
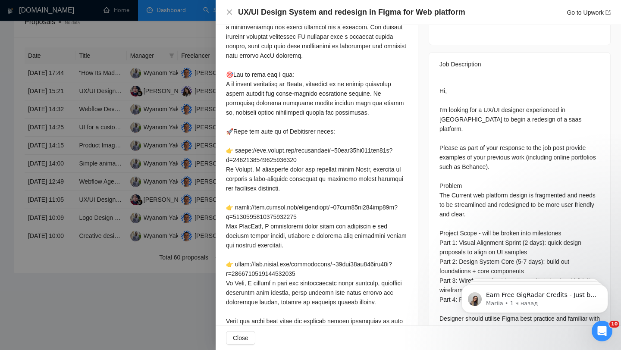
click at [157, 130] on div at bounding box center [310, 175] width 621 height 350
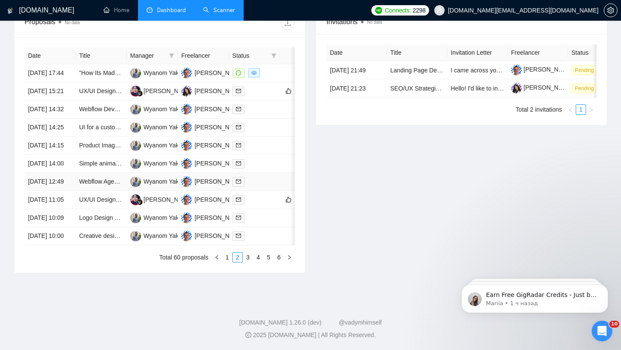
click at [273, 187] on div at bounding box center [255, 182] width 44 height 10
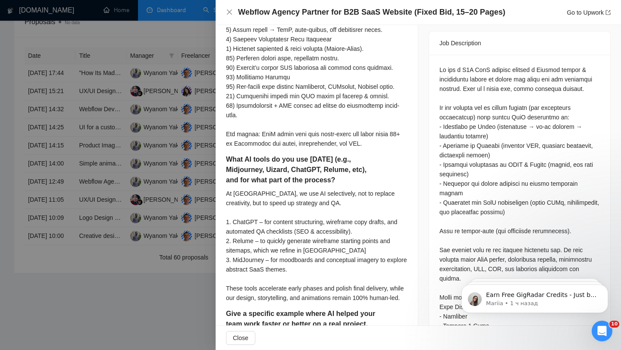
click at [159, 195] on div at bounding box center [310, 175] width 621 height 350
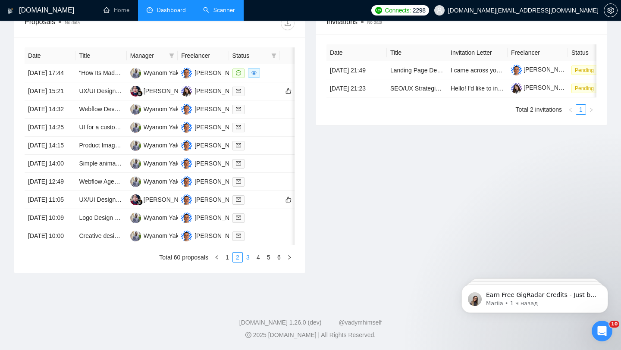
click at [247, 262] on link "3" at bounding box center [247, 257] width 9 height 9
click at [267, 114] on div at bounding box center [255, 109] width 44 height 10
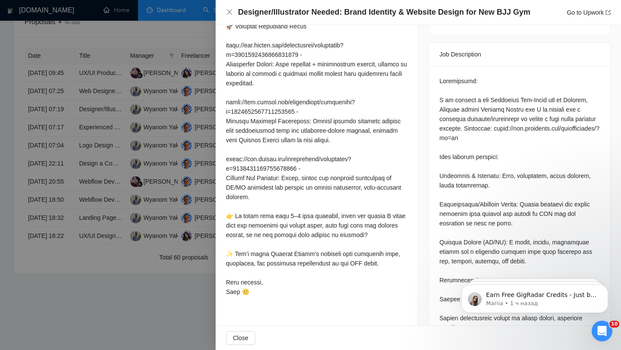
click at [140, 106] on div at bounding box center [310, 175] width 621 height 350
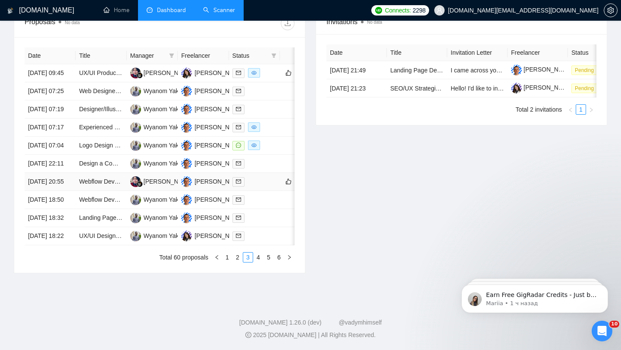
click at [260, 187] on div at bounding box center [255, 182] width 44 height 10
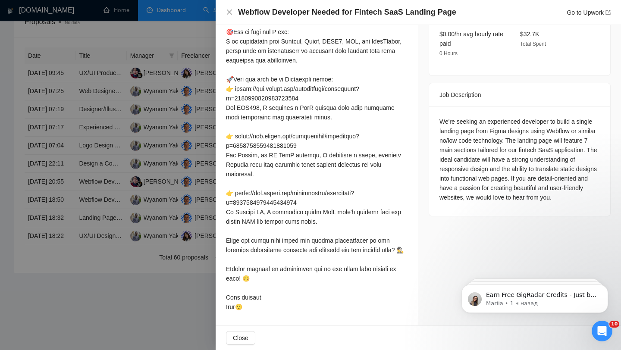
click at [147, 161] on div at bounding box center [310, 175] width 621 height 350
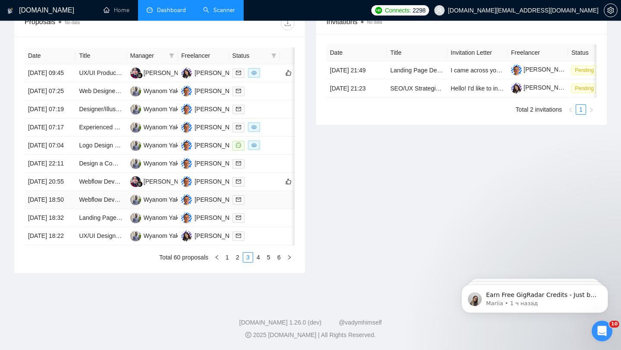
click at [252, 205] on div at bounding box center [255, 200] width 44 height 10
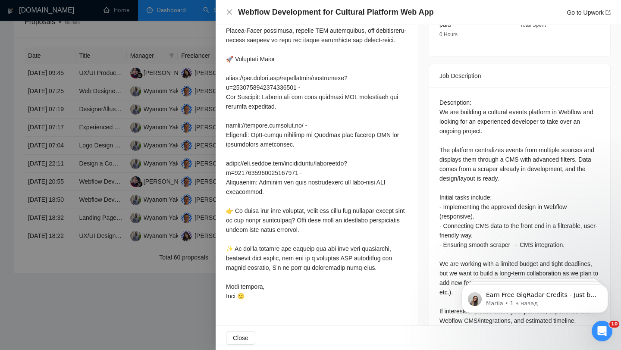
click at [171, 123] on div at bounding box center [310, 175] width 621 height 350
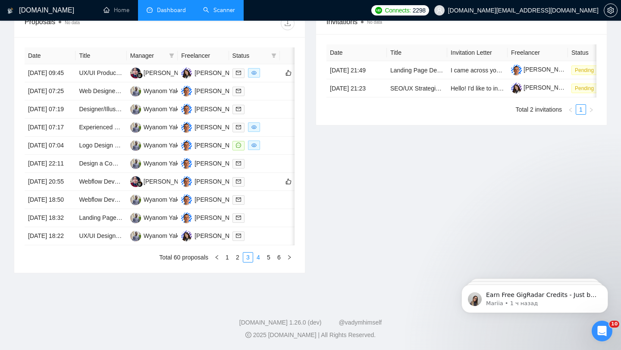
click at [257, 262] on link "4" at bounding box center [258, 257] width 9 height 9
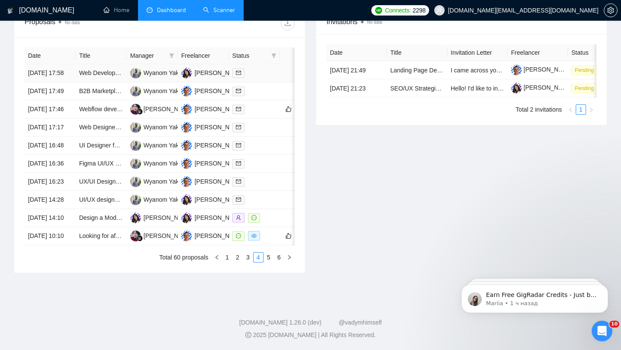
click at [268, 80] on td at bounding box center [254, 73] width 51 height 18
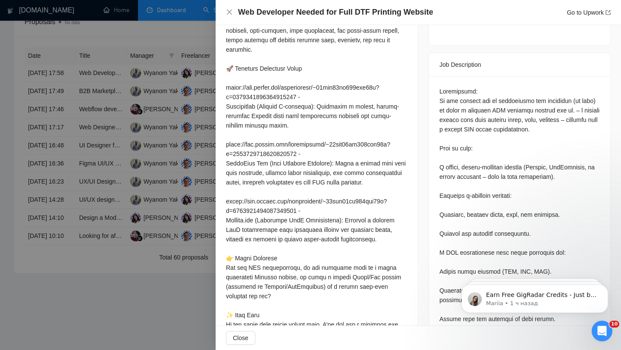
click at [175, 107] on div at bounding box center [310, 175] width 621 height 350
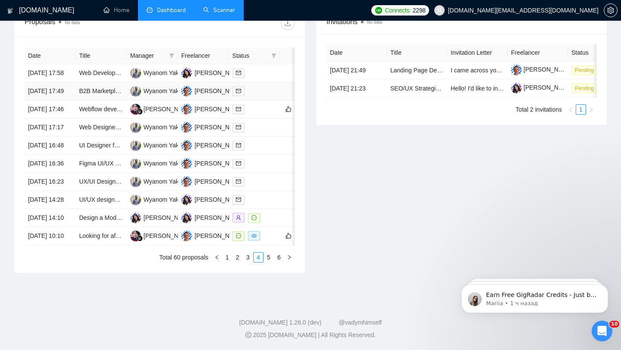
click at [270, 101] on td at bounding box center [254, 91] width 51 height 18
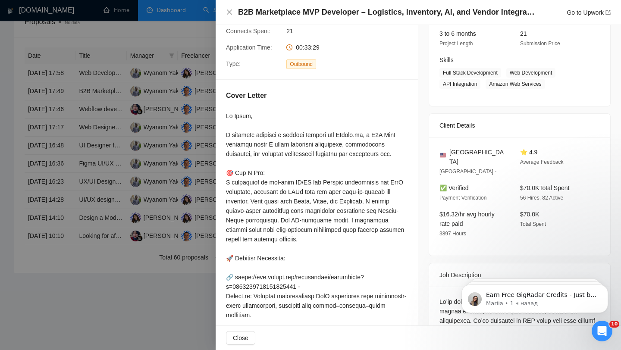
scroll to position [0, 0]
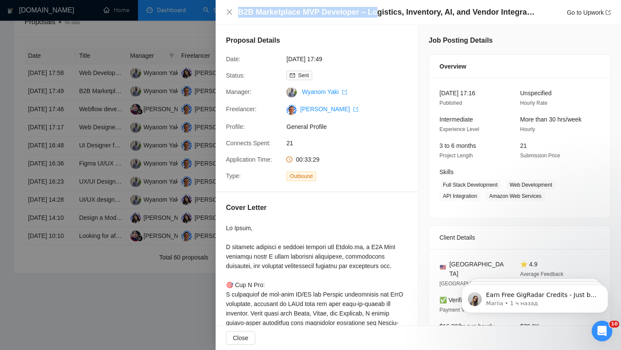
drag, startPoint x: 239, startPoint y: 11, endPoint x: 377, endPoint y: 9, distance: 137.6
click at [377, 9] on h4 "B2B Marketplace MVP Developer – Logistics, Inventory, AI, and Vendor Integratio…" at bounding box center [387, 12] width 298 height 11
click at [439, 10] on h4 "B2B Marketplace MVP Developer – Logistics, Inventory, AI, and Vendor Integratio…" at bounding box center [387, 12] width 298 height 11
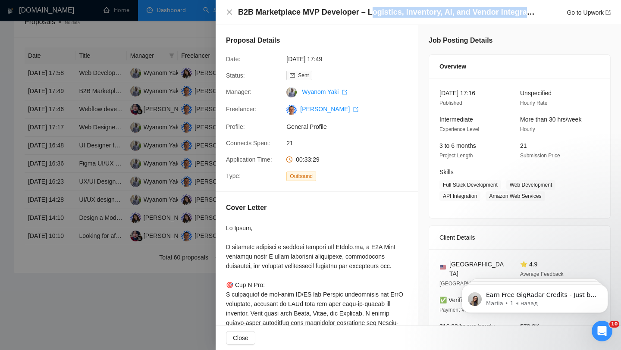
drag, startPoint x: 539, startPoint y: 18, endPoint x: 370, endPoint y: 16, distance: 168.7
click at [370, 16] on div "B2B Marketplace MVP Developer – Logistics, Inventory, AI, and Vendor Integratio…" at bounding box center [424, 12] width 373 height 11
click at [138, 128] on div at bounding box center [310, 175] width 621 height 350
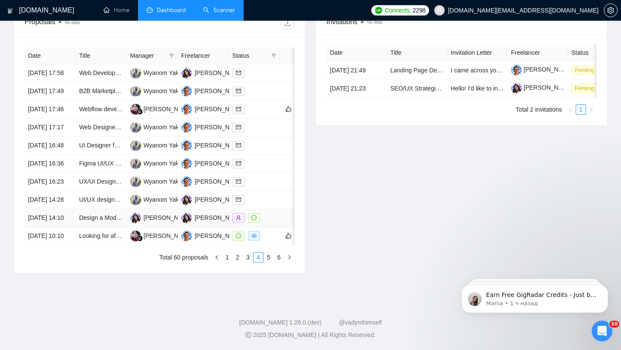
click at [273, 227] on td at bounding box center [254, 218] width 51 height 18
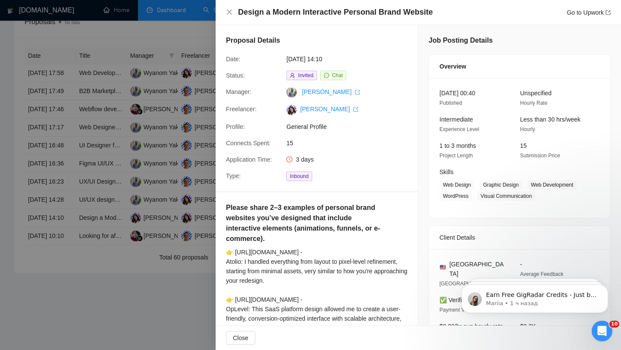
click at [169, 186] on div at bounding box center [310, 175] width 621 height 350
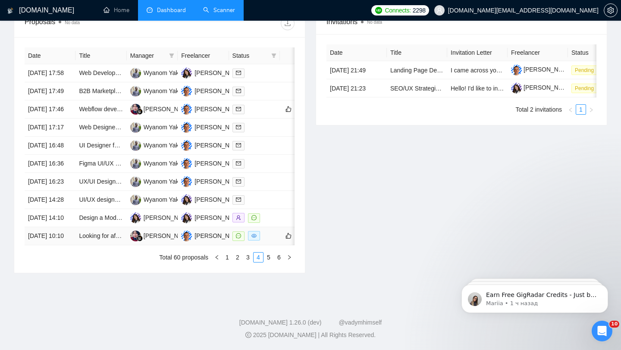
click at [274, 241] on div at bounding box center [255, 236] width 44 height 10
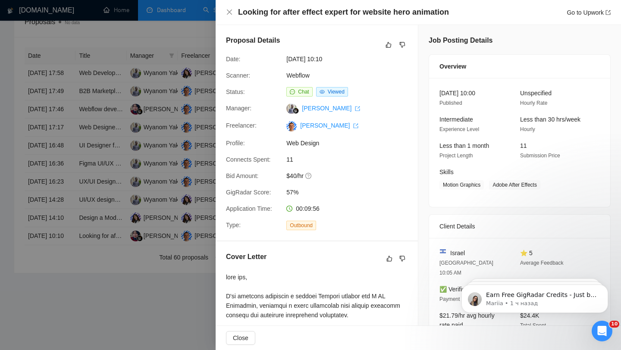
click at [124, 176] on div at bounding box center [310, 175] width 621 height 350
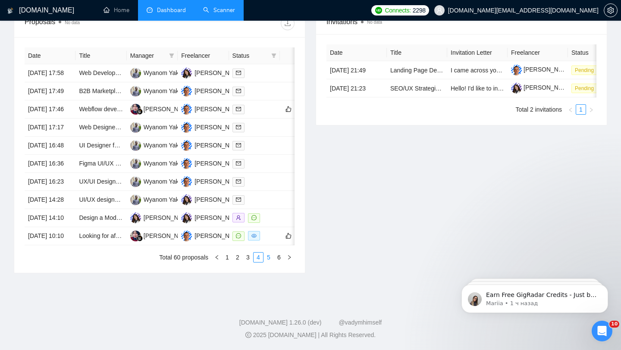
click at [268, 262] on link "5" at bounding box center [268, 257] width 9 height 9
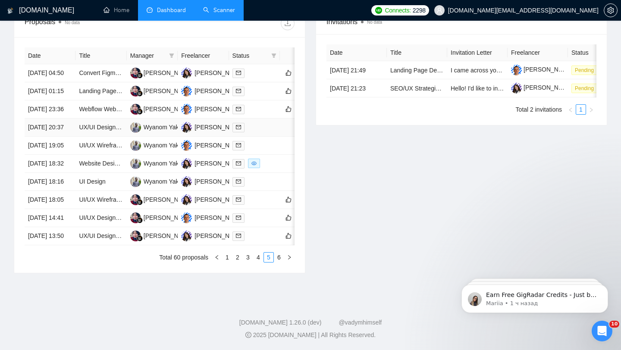
click at [265, 132] on div at bounding box center [255, 128] width 44 height 10
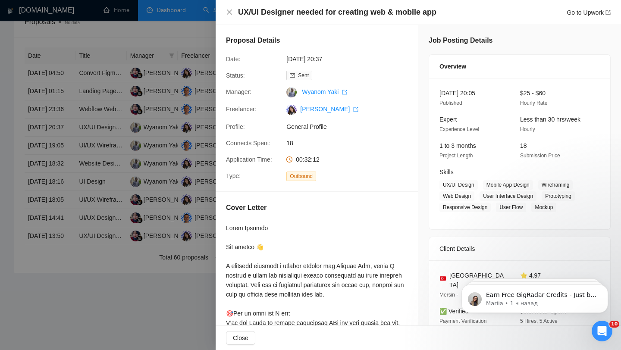
click at [143, 110] on div at bounding box center [310, 175] width 621 height 350
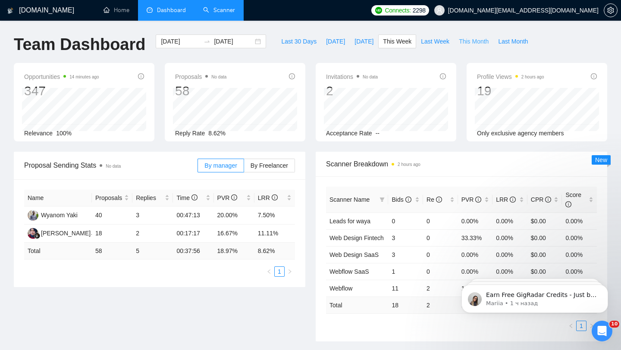
click at [479, 43] on span "This Month" at bounding box center [474, 41] width 30 height 9
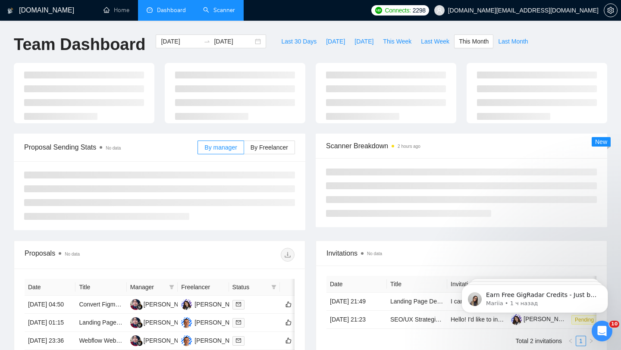
type input "[DATE]"
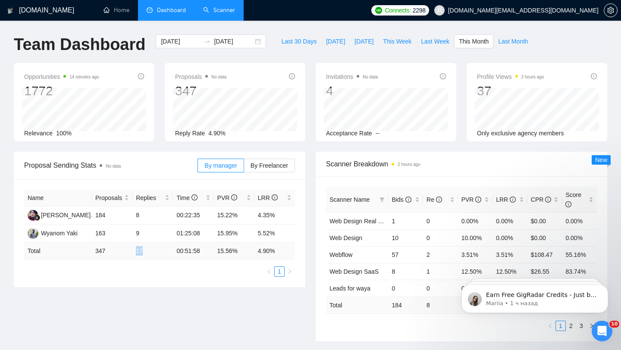
drag, startPoint x: 137, startPoint y: 252, endPoint x: 150, endPoint y: 253, distance: 13.4
click at [150, 253] on td "17" at bounding box center [152, 251] width 41 height 17
click at [270, 164] on span "By Freelancer" at bounding box center [270, 165] width 38 height 7
click at [244, 168] on input "By Freelancer" at bounding box center [244, 168] width 0 height 0
drag, startPoint x: 129, startPoint y: 214, endPoint x: 149, endPoint y: 214, distance: 20.3
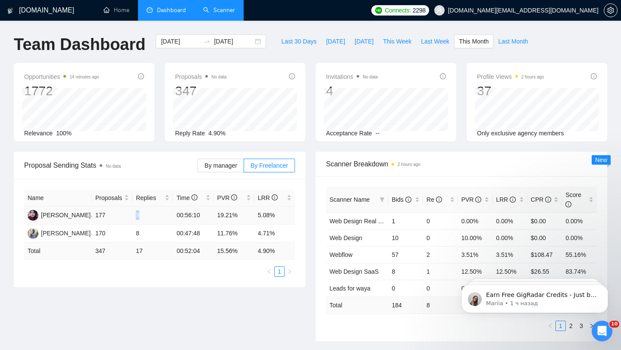
click at [149, 214] on tr "[PERSON_NAME] 177 9 00:56:10 19.21% 5.08%" at bounding box center [159, 216] width 271 height 18
drag, startPoint x: 136, startPoint y: 255, endPoint x: 160, endPoint y: 255, distance: 23.3
click at [159, 255] on td "17" at bounding box center [152, 251] width 41 height 17
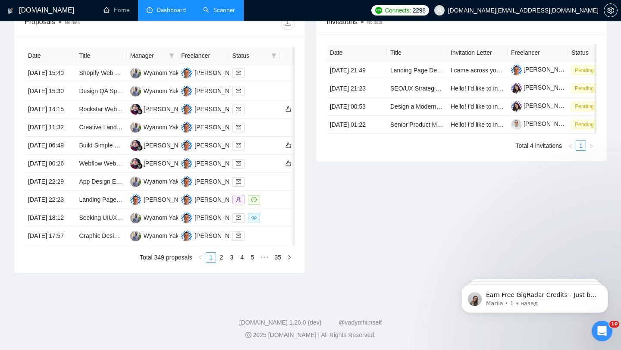
scroll to position [425, 0]
click at [223, 259] on link "2" at bounding box center [221, 257] width 9 height 9
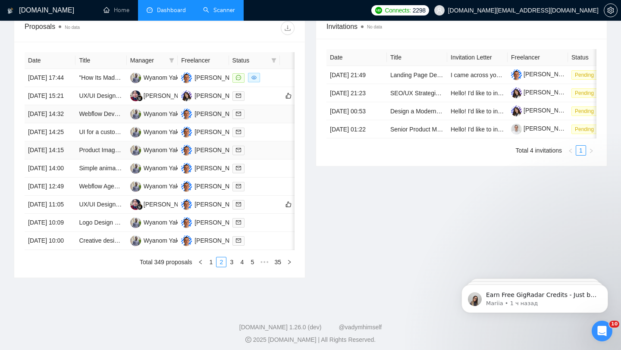
scroll to position [343, 0]
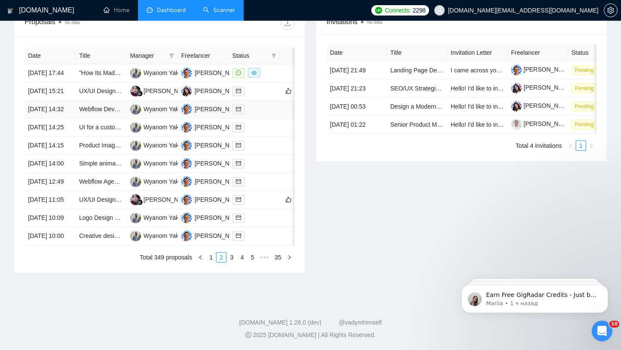
click at [255, 114] on div at bounding box center [255, 109] width 44 height 10
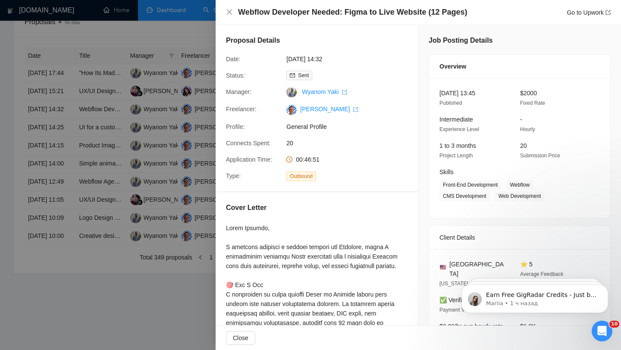
click at [105, 150] on div at bounding box center [310, 175] width 621 height 350
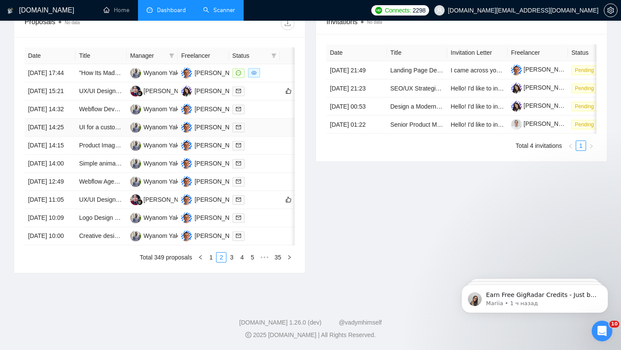
click at [273, 132] on div at bounding box center [255, 128] width 44 height 10
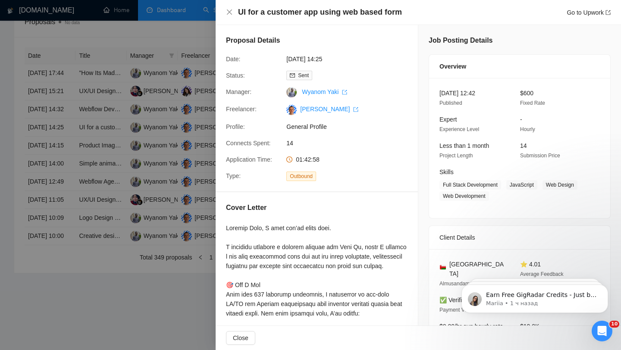
click at [86, 201] on div at bounding box center [310, 175] width 621 height 350
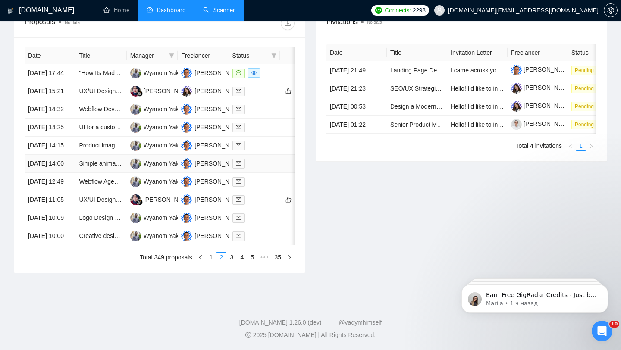
click at [271, 173] on td at bounding box center [254, 164] width 51 height 18
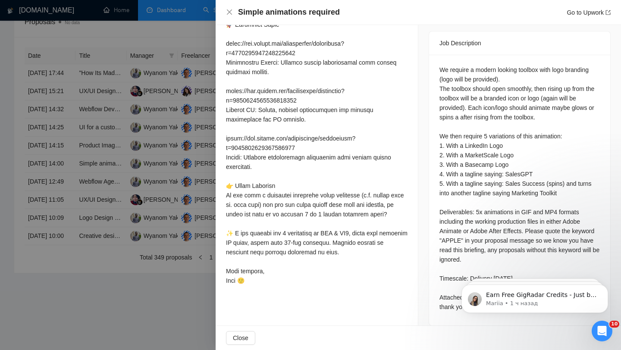
scroll to position [425, 0]
click at [82, 153] on div at bounding box center [310, 175] width 621 height 350
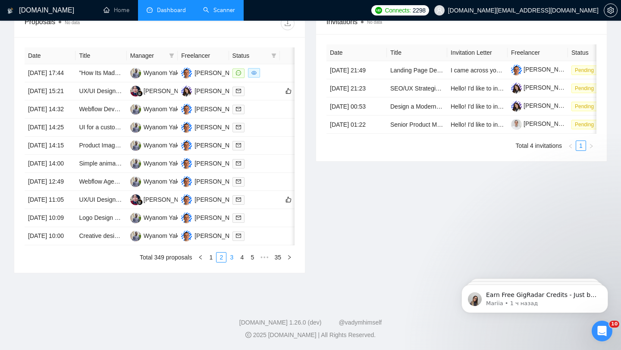
click at [231, 260] on link "3" at bounding box center [231, 257] width 9 height 9
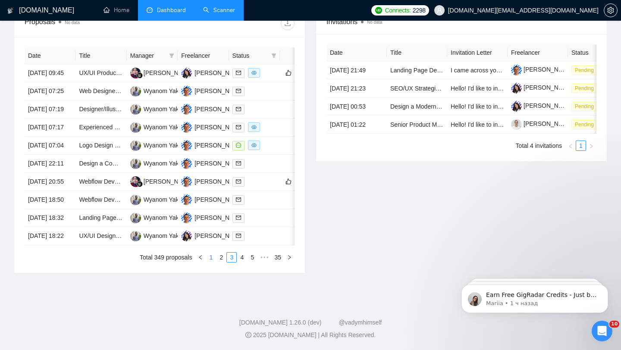
click at [211, 258] on link "1" at bounding box center [210, 257] width 9 height 9
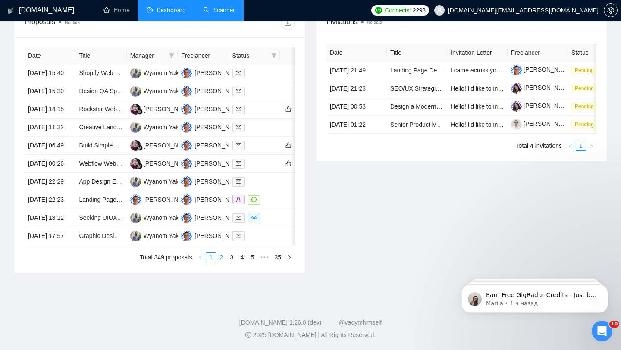
click at [221, 260] on link "2" at bounding box center [221, 257] width 9 height 9
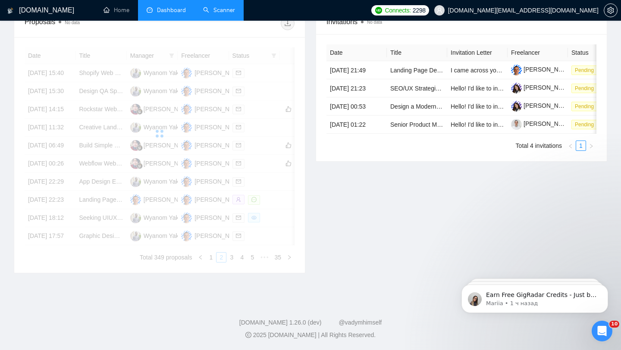
scroll to position [380, 0]
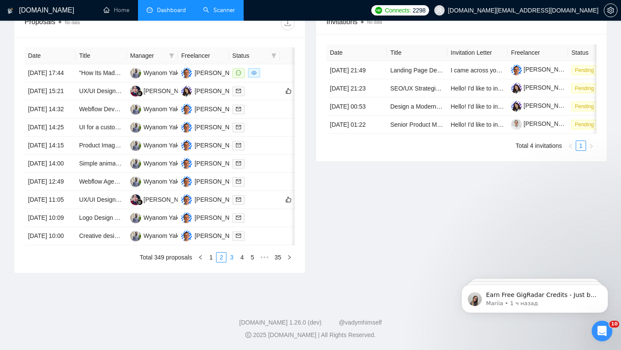
click at [230, 262] on link "3" at bounding box center [231, 257] width 9 height 9
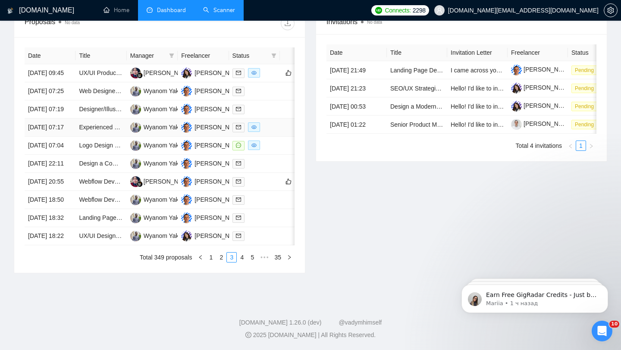
click at [268, 124] on td at bounding box center [254, 128] width 51 height 18
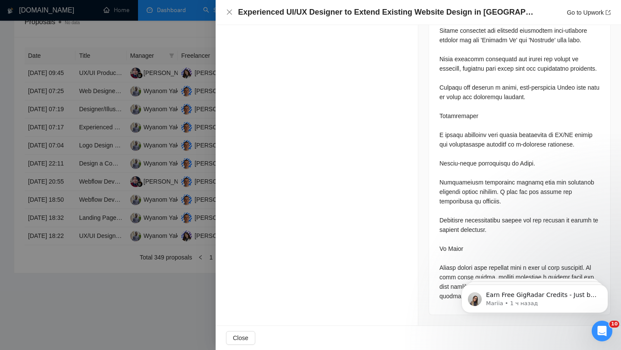
scroll to position [425, 0]
click at [597, 333] on icon "Открыть службу сообщений Intercom" at bounding box center [601, 330] width 14 height 14
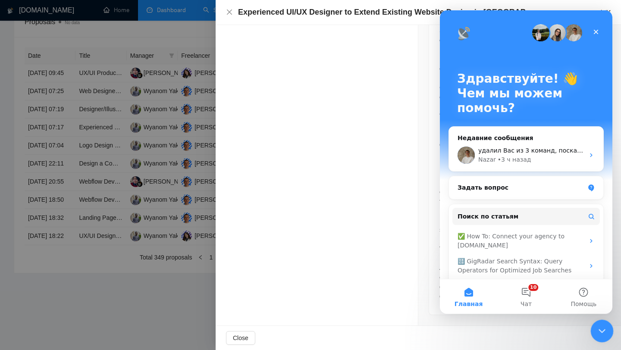
click at [597, 333] on icon "Закрыть службу сообщений Intercom" at bounding box center [601, 330] width 10 height 10
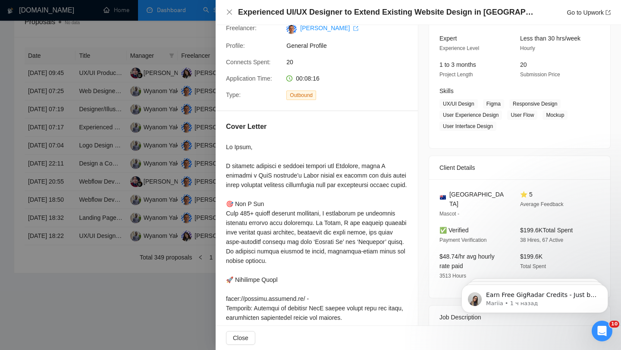
scroll to position [75, 0]
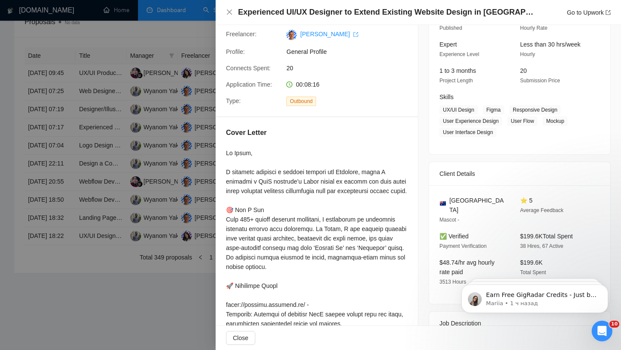
click at [66, 147] on div at bounding box center [310, 175] width 621 height 350
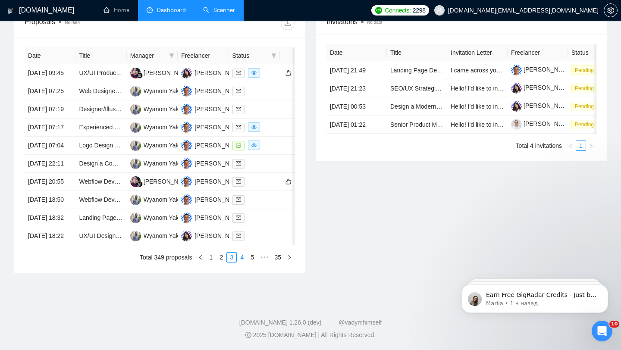
click at [239, 259] on link "4" at bounding box center [241, 257] width 9 height 9
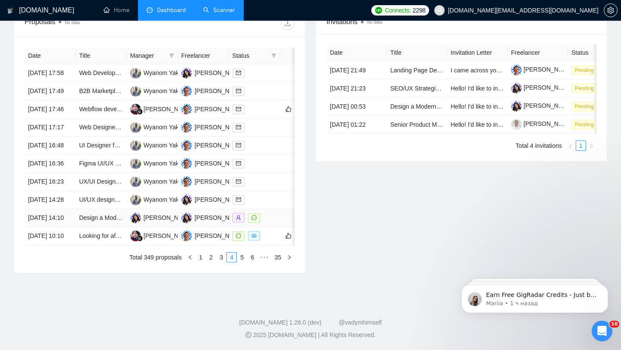
click at [279, 209] on td at bounding box center [254, 218] width 51 height 18
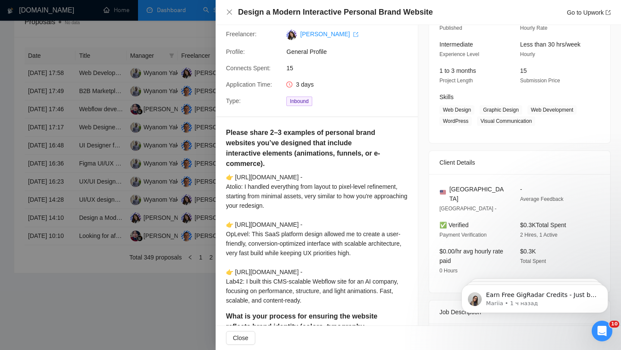
click at [130, 178] on div at bounding box center [310, 175] width 621 height 350
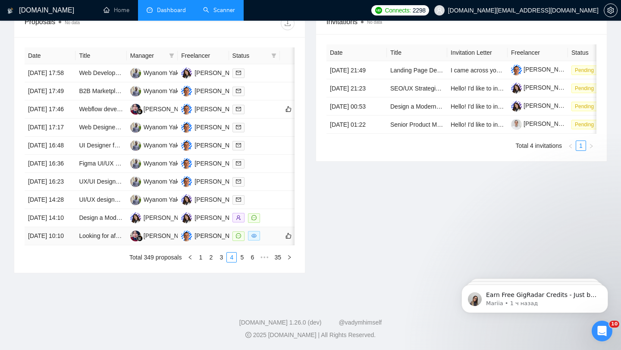
click at [263, 235] on div at bounding box center [255, 236] width 44 height 10
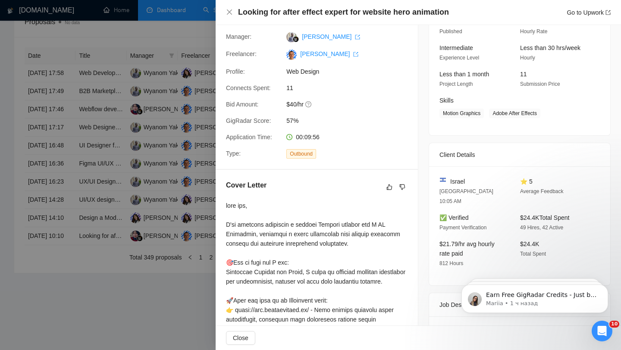
click at [157, 122] on div at bounding box center [310, 175] width 621 height 350
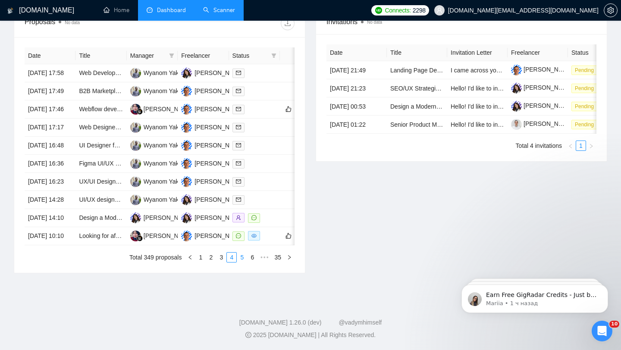
click at [242, 260] on link "5" at bounding box center [241, 257] width 9 height 9
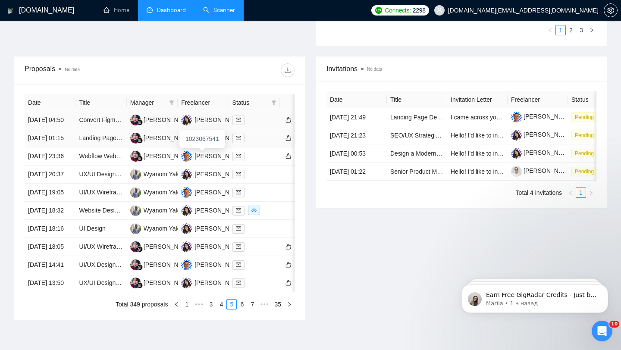
scroll to position [290, 0]
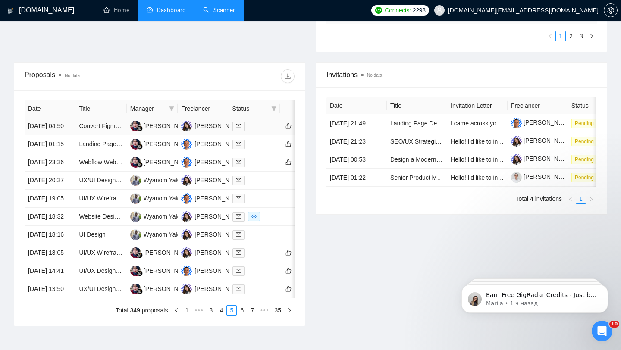
click at [258, 135] on td at bounding box center [254, 126] width 51 height 18
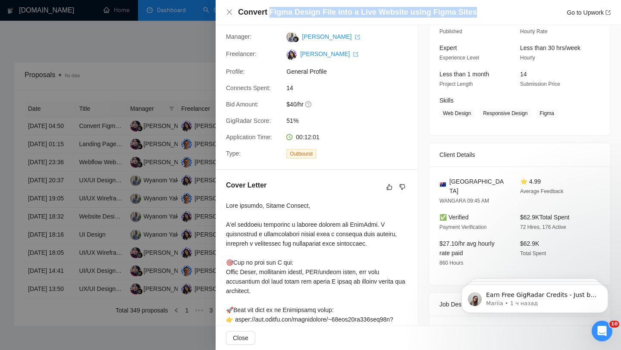
drag, startPoint x: 269, startPoint y: 13, endPoint x: 492, endPoint y: 14, distance: 223.0
click at [492, 14] on div "Convert Figma Design File into a Live Website using Figma Sites Go to Upwork" at bounding box center [424, 12] width 373 height 11
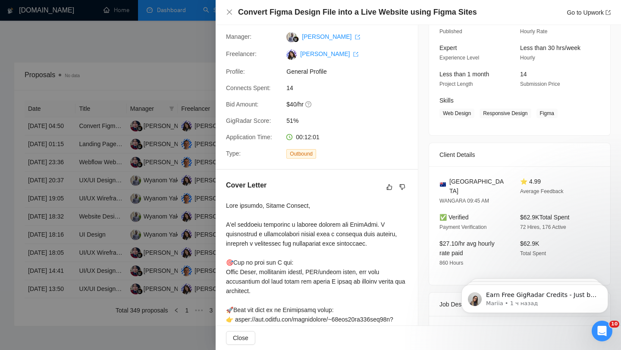
click at [122, 186] on div at bounding box center [310, 175] width 621 height 350
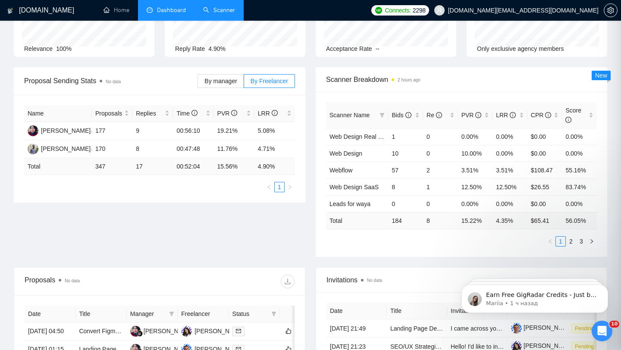
scroll to position [0, 0]
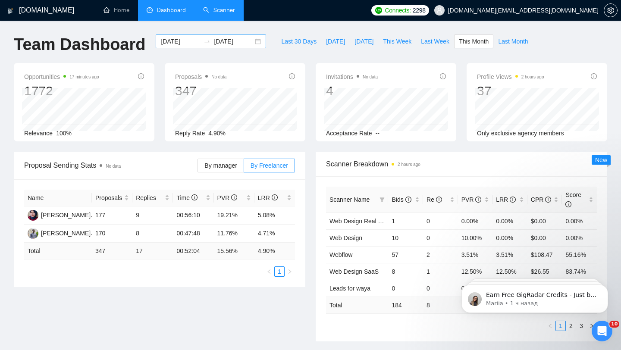
click at [240, 36] on div "[DATE] [DATE]" at bounding box center [211, 42] width 110 height 14
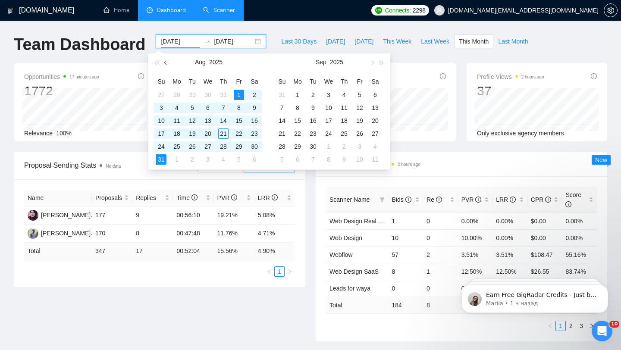
click at [165, 63] on span "button" at bounding box center [166, 62] width 4 height 4
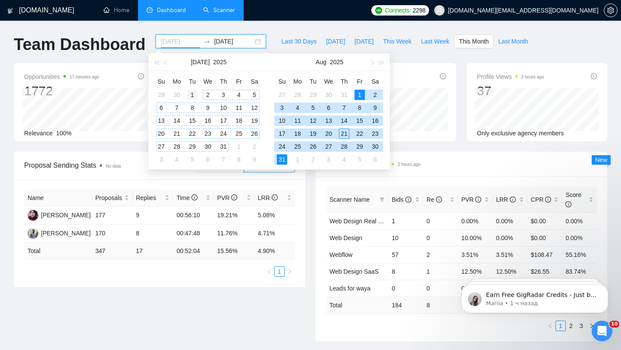
type input "[DATE]"
click at [195, 94] on div "1" at bounding box center [192, 95] width 10 height 10
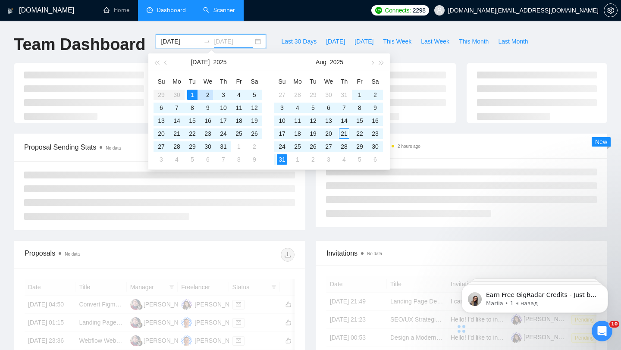
type input "[DATE]"
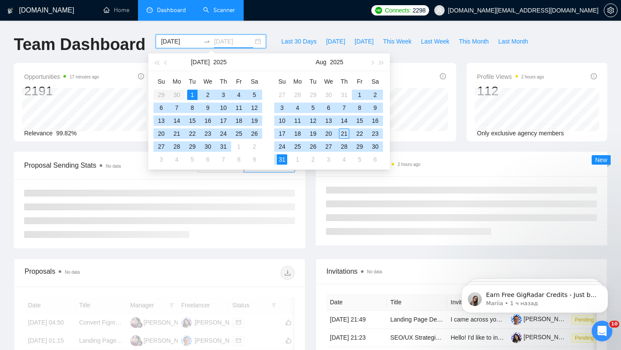
click at [282, 160] on div "31" at bounding box center [282, 159] width 10 height 10
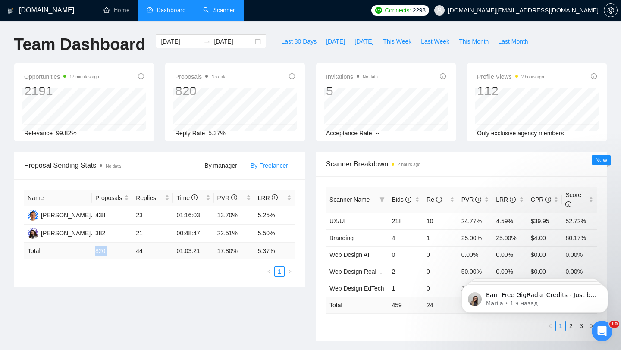
drag, startPoint x: 95, startPoint y: 251, endPoint x: 155, endPoint y: 251, distance: 60.0
click at [155, 251] on tr "Total 820 44 01:03:21 17.80 % 5.37 %" at bounding box center [159, 251] width 271 height 17
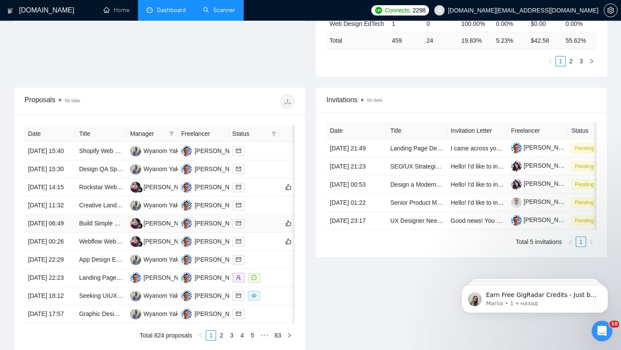
scroll to position [277, 0]
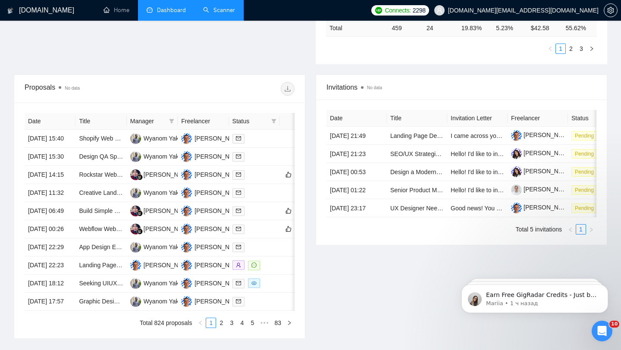
click at [279, 118] on th "Status" at bounding box center [254, 121] width 51 height 17
click at [272, 121] on icon "filter" at bounding box center [273, 121] width 5 height 5
click at [252, 140] on span "Chat" at bounding box center [247, 137] width 16 height 7
checkbox input "true"
click at [245, 90] on div at bounding box center [227, 89] width 135 height 14
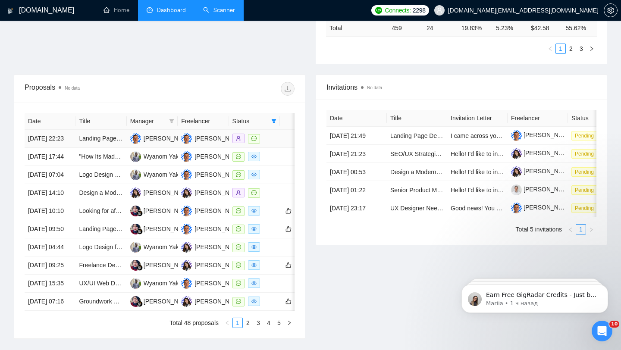
click at [270, 141] on div at bounding box center [255, 139] width 44 height 10
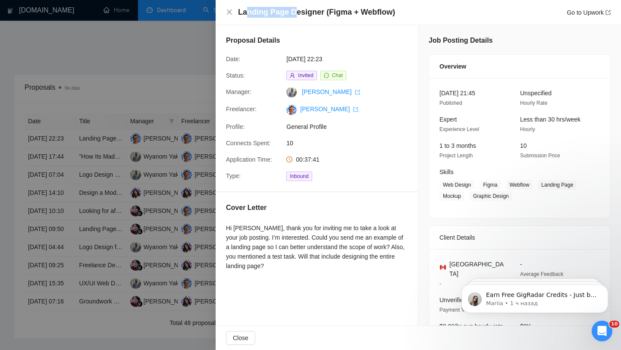
drag, startPoint x: 246, startPoint y: 11, endPoint x: 295, endPoint y: 12, distance: 49.6
click at [295, 12] on h4 "Landing Page Designer (Figma + Webflow)" at bounding box center [316, 12] width 157 height 11
drag, startPoint x: 303, startPoint y: 61, endPoint x: 327, endPoint y: 61, distance: 23.7
click at [307, 61] on span "[DATE] 22:23" at bounding box center [350, 58] width 129 height 9
click at [174, 114] on div at bounding box center [310, 175] width 621 height 350
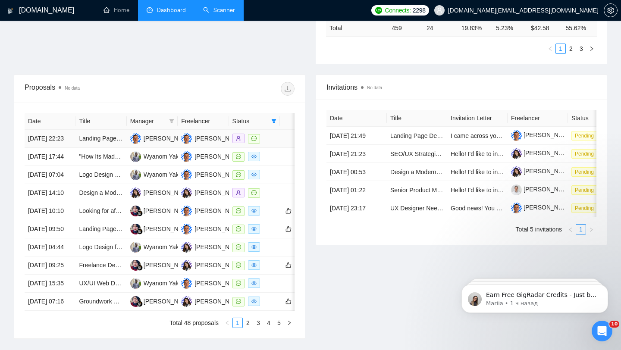
click at [283, 141] on td at bounding box center [294, 139] width 29 height 18
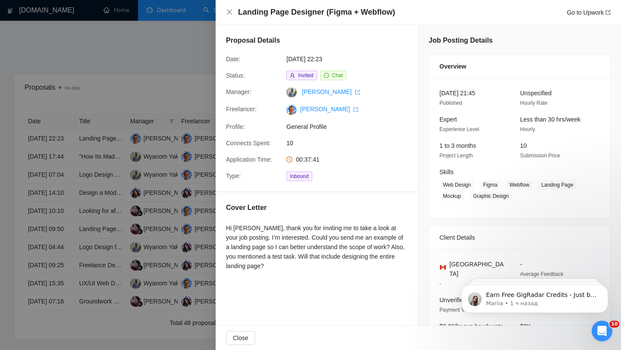
drag, startPoint x: 328, startPoint y: 58, endPoint x: 350, endPoint y: 58, distance: 22.4
click at [350, 58] on span "[DATE] 22:23" at bounding box center [350, 58] width 129 height 9
click at [164, 152] on div at bounding box center [310, 175] width 621 height 350
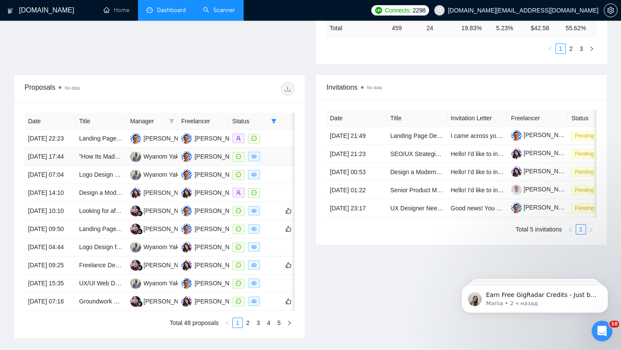
click at [120, 166] on td ""How Its Made" banner for e commerce website" at bounding box center [100, 157] width 51 height 18
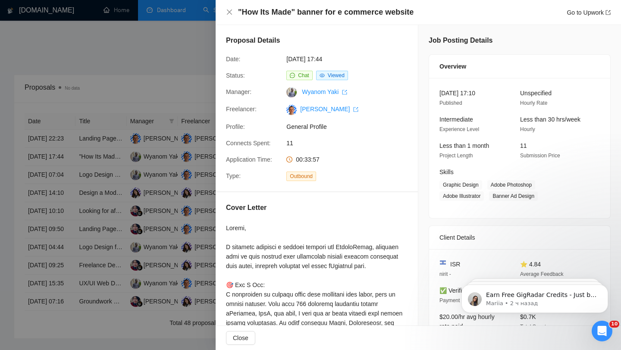
click at [105, 150] on div at bounding box center [310, 175] width 621 height 350
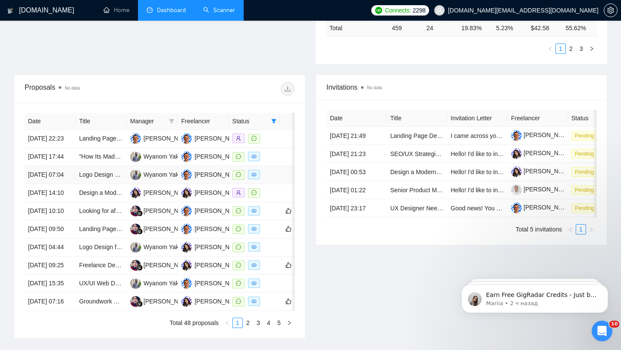
click at [124, 184] on td "Logo Design and Branding Kit for Immigration Consultancy" at bounding box center [100, 175] width 51 height 18
